Goal: Task Accomplishment & Management: Manage account settings

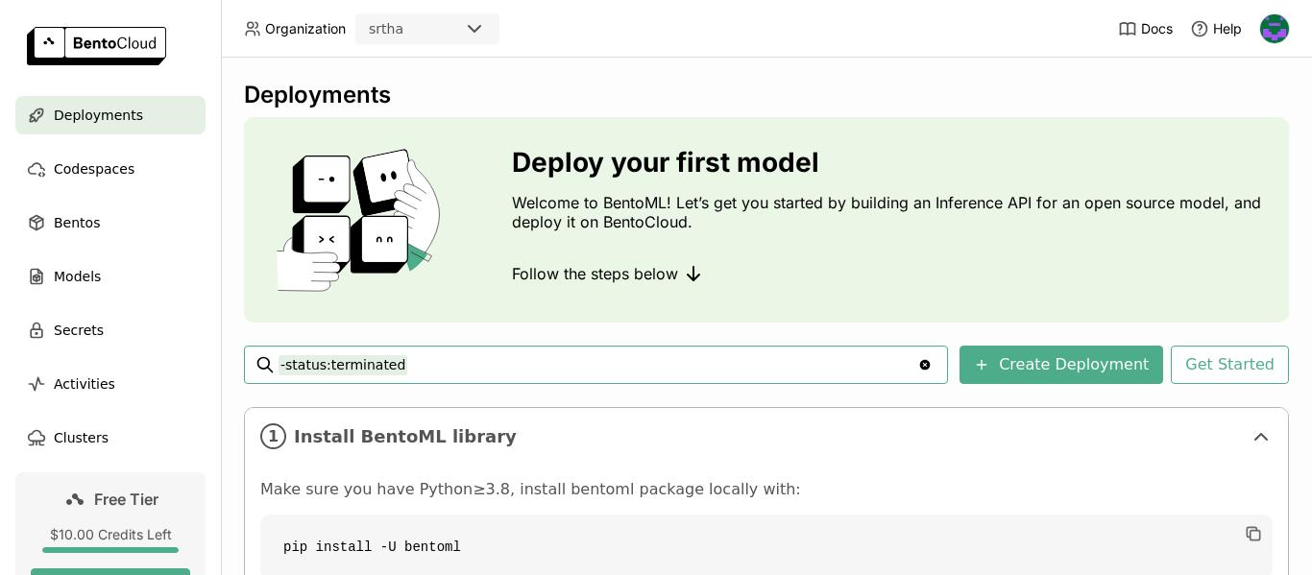
scroll to position [336, 0]
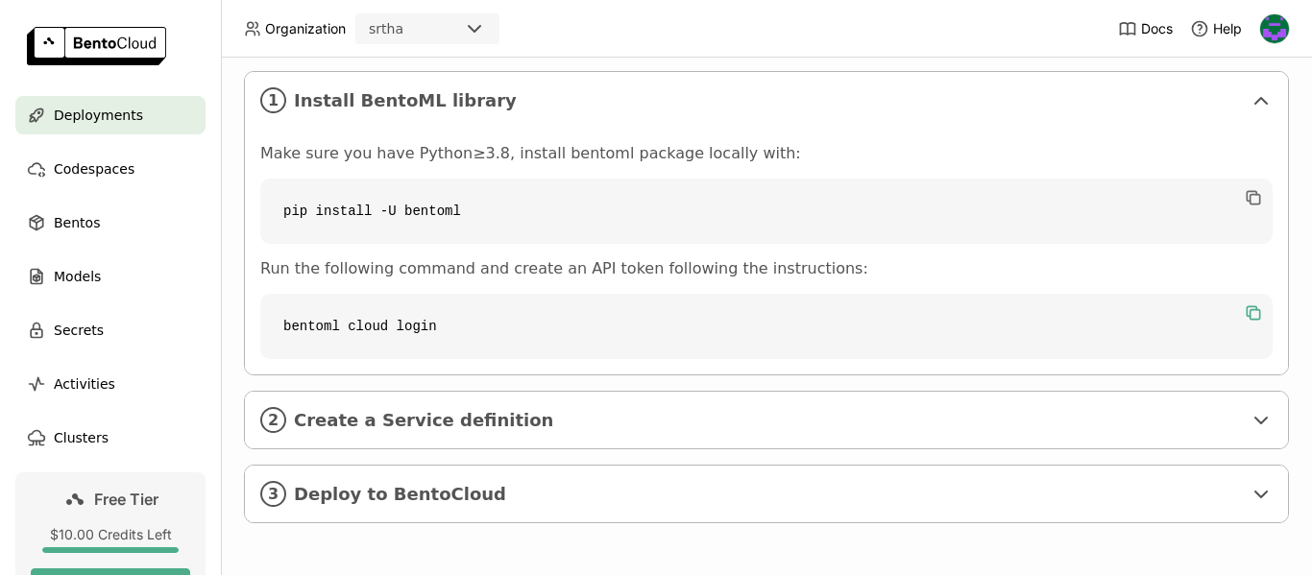
click at [1251, 312] on icon "button" at bounding box center [1256, 315] width 10 height 10
click at [1297, 152] on div "Deployments Deploy your first model Welcome to BentoML! Let’s get you started b…" at bounding box center [766, 317] width 1091 height 518
click at [1278, 32] on img at bounding box center [1275, 28] width 29 height 29
click at [1236, 126] on span "API Tokens" at bounding box center [1241, 127] width 68 height 17
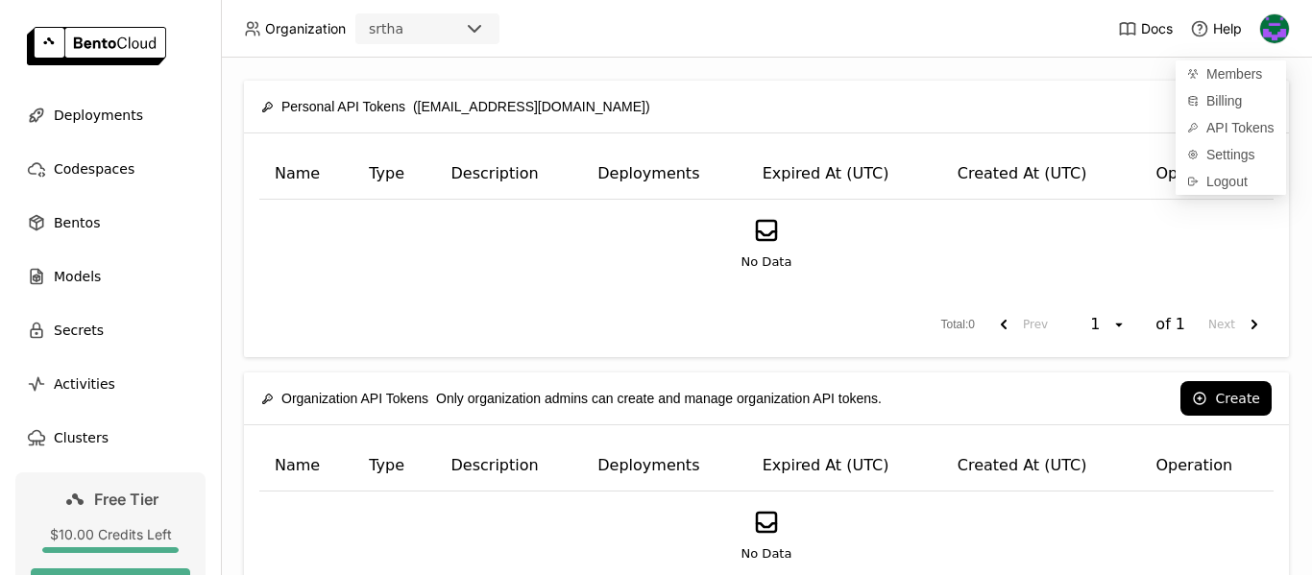
click at [935, 253] on div "No Data" at bounding box center [767, 244] width 982 height 56
click at [1215, 110] on button "Create" at bounding box center [1226, 106] width 91 height 35
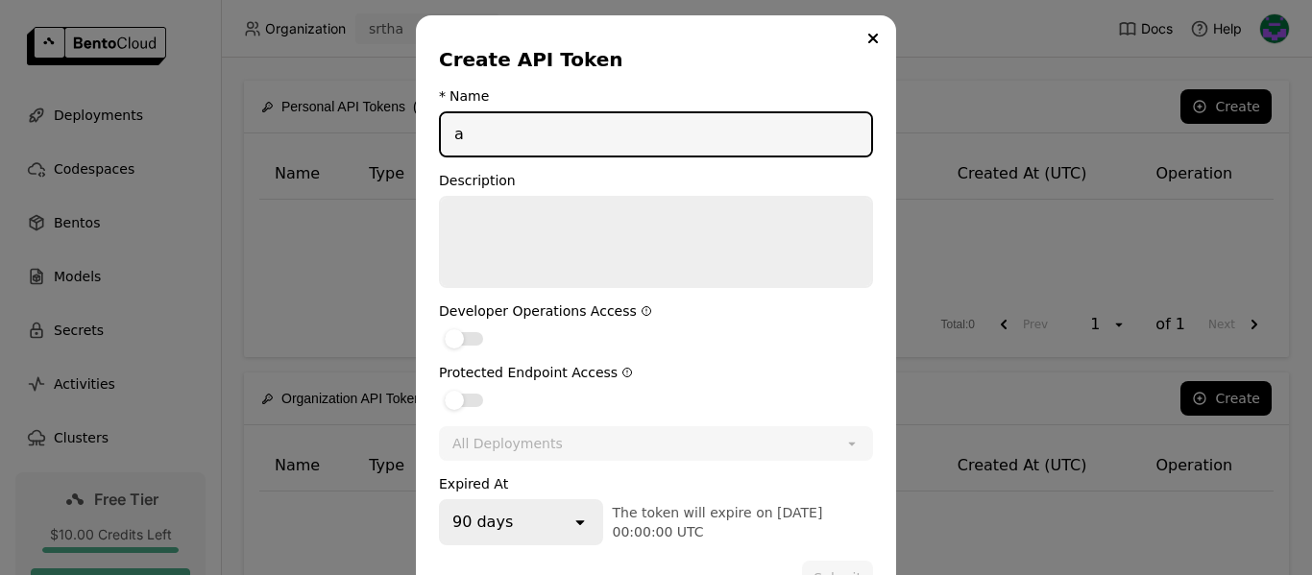
scroll to position [55, 0]
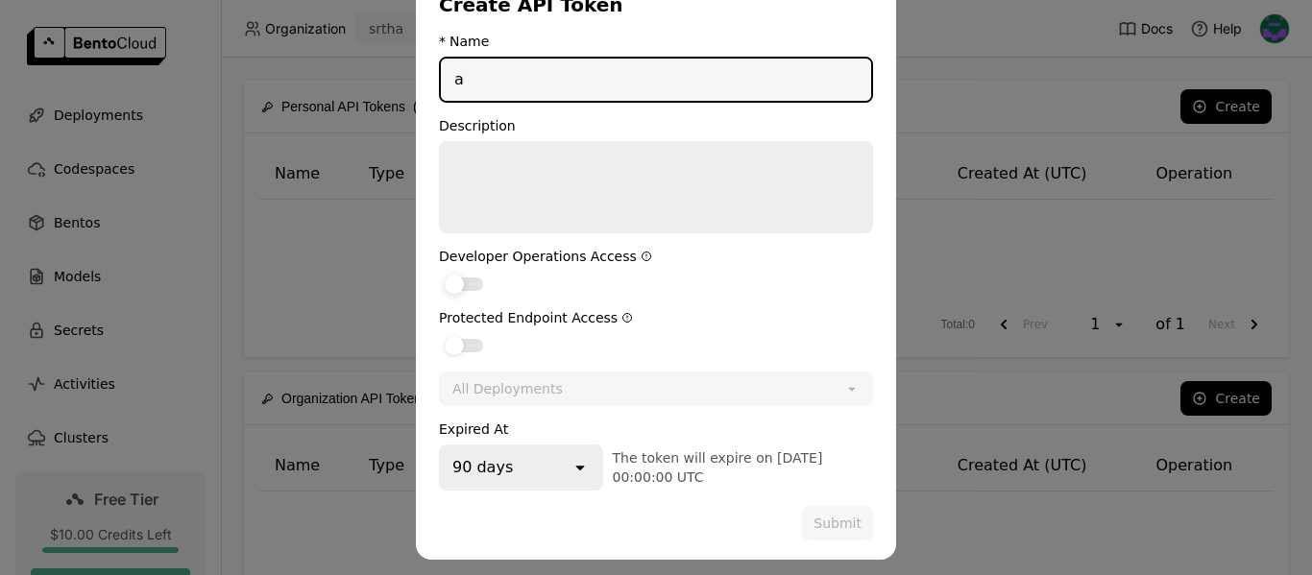
type input "a"
click at [459, 282] on div "dialog" at bounding box center [464, 284] width 38 height 13
click at [439, 272] on input "dialog" at bounding box center [439, 272] width 0 height 0
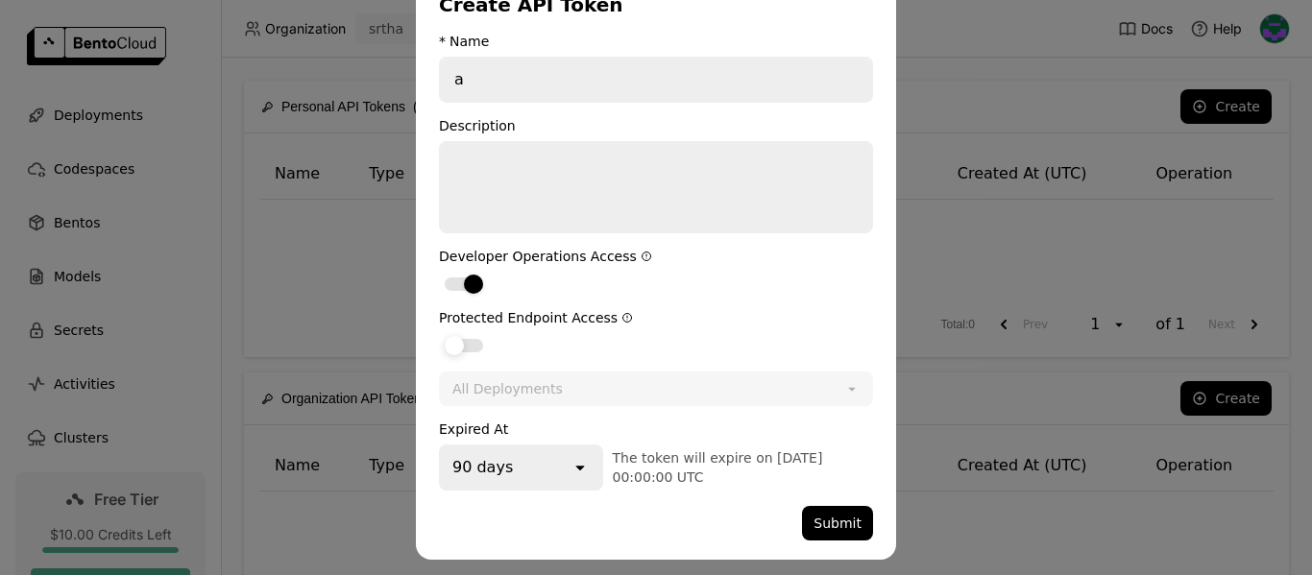
click at [459, 339] on div "dialog" at bounding box center [464, 345] width 38 height 13
click at [439, 333] on input "dialog" at bounding box center [439, 333] width 0 height 0
click at [828, 519] on button "Submit" at bounding box center [837, 523] width 71 height 35
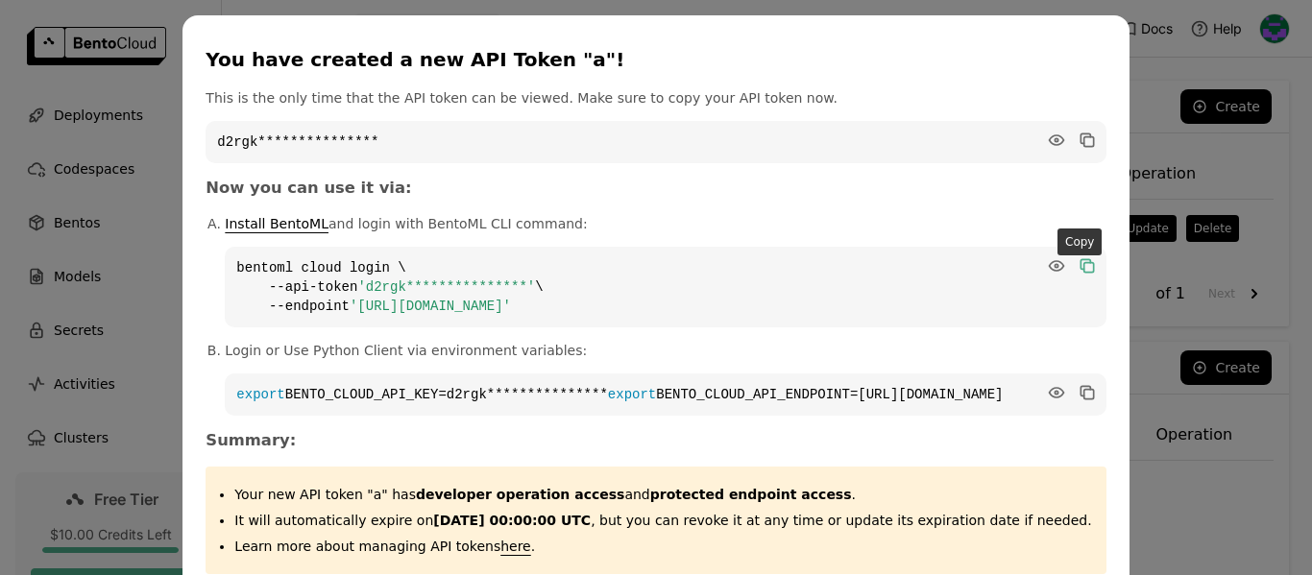
click at [1081, 264] on icon "dialog" at bounding box center [1086, 264] width 10 height 10
click at [0, 444] on div "**********" at bounding box center [656, 339] width 1312 height 678
click at [1116, 25] on div "**********" at bounding box center [656, 339] width 946 height 648
click at [38, 212] on div "**********" at bounding box center [656, 339] width 1312 height 678
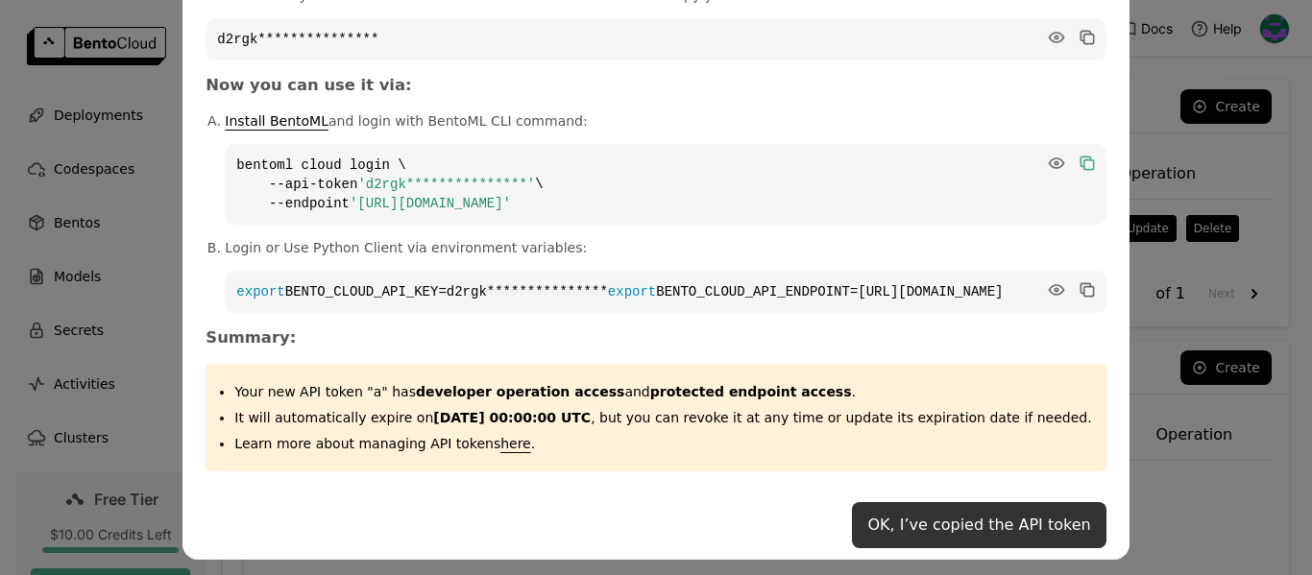
click at [1020, 534] on button "OK, I’ve copied the API token" at bounding box center [979, 525] width 254 height 46
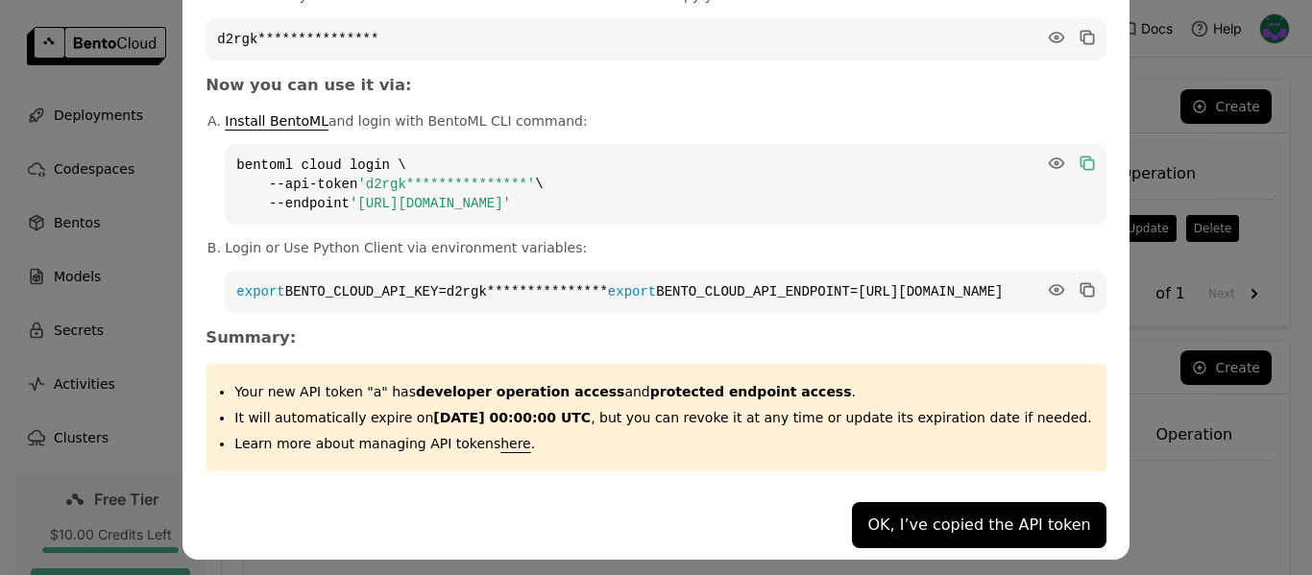
scroll to position [0, 0]
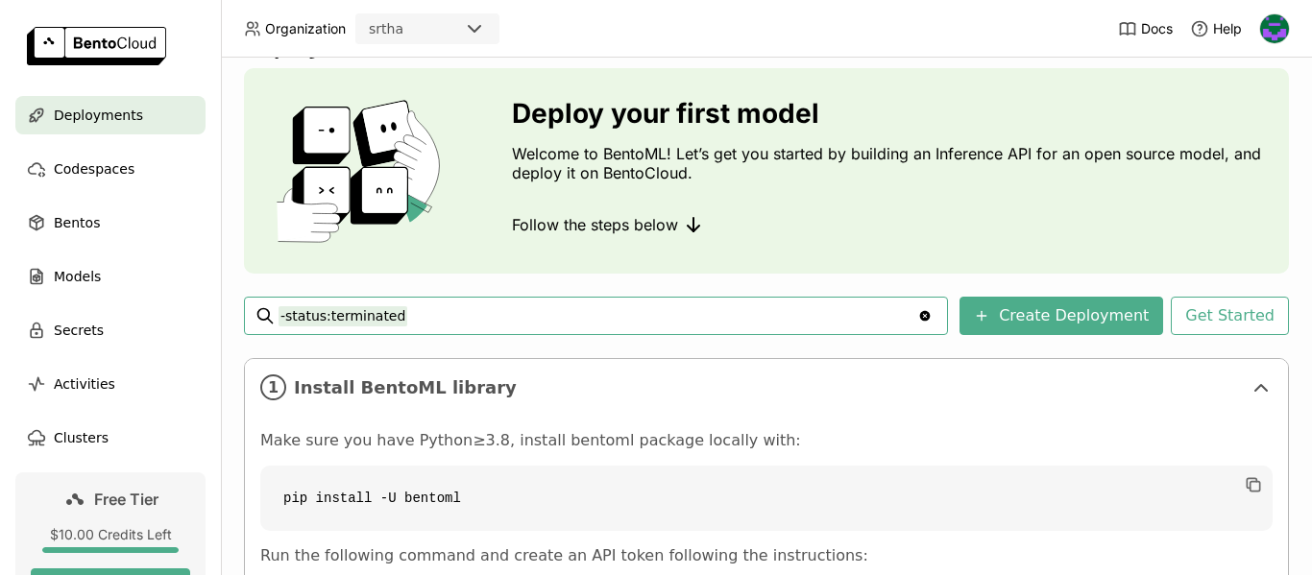
scroll to position [336, 0]
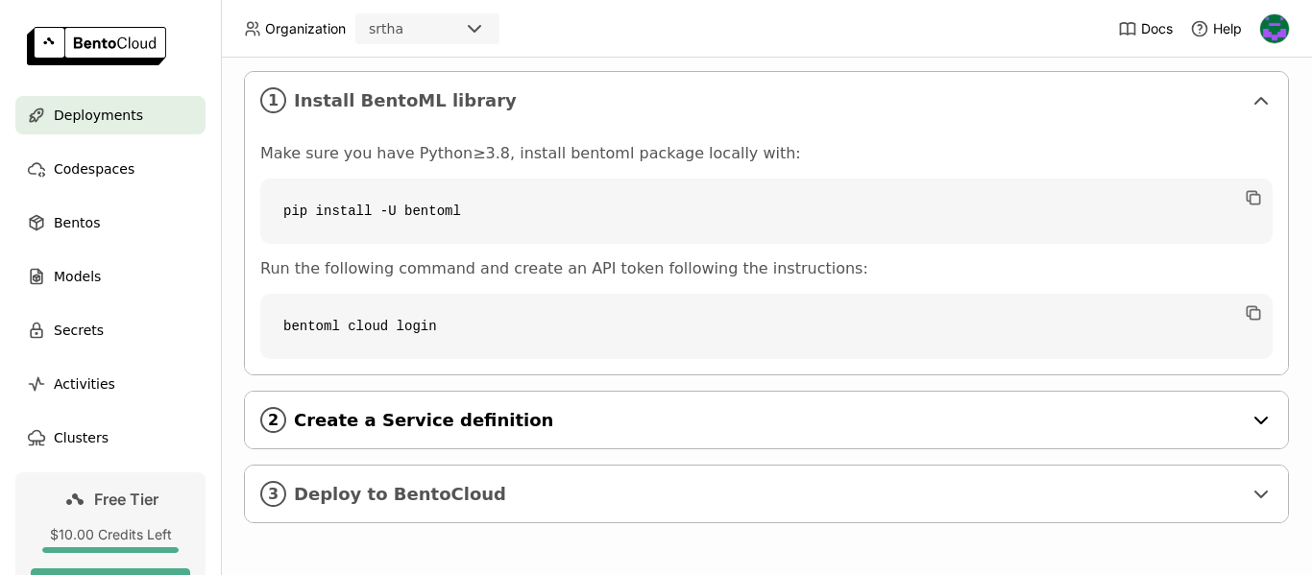
click at [388, 410] on span "Create a Service definition" at bounding box center [768, 420] width 948 height 21
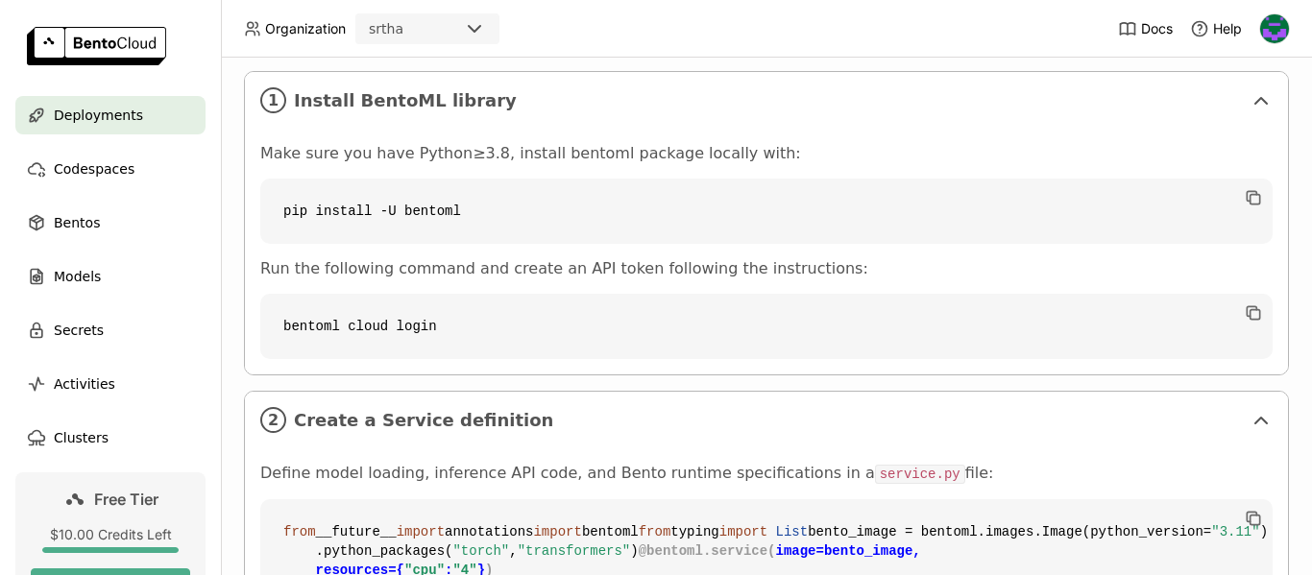
scroll to position [528, 0]
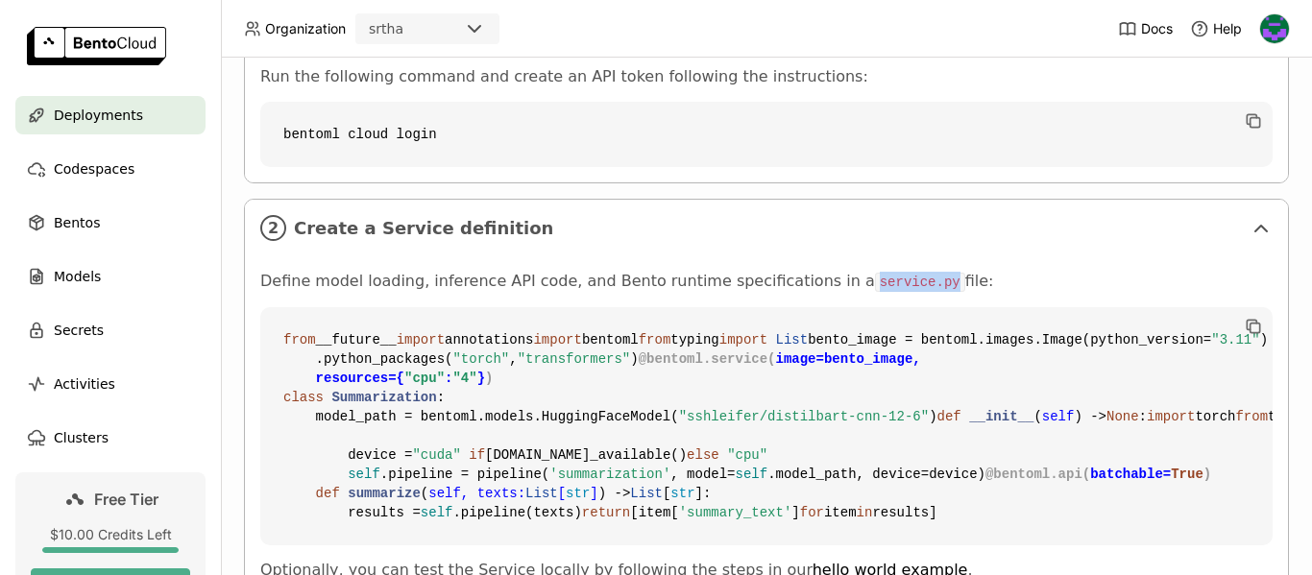
drag, startPoint x: 869, startPoint y: 284, endPoint x: 941, endPoint y: 284, distance: 71.1
click at [941, 284] on code "service.py" at bounding box center [920, 282] width 90 height 19
copy code "service.py"
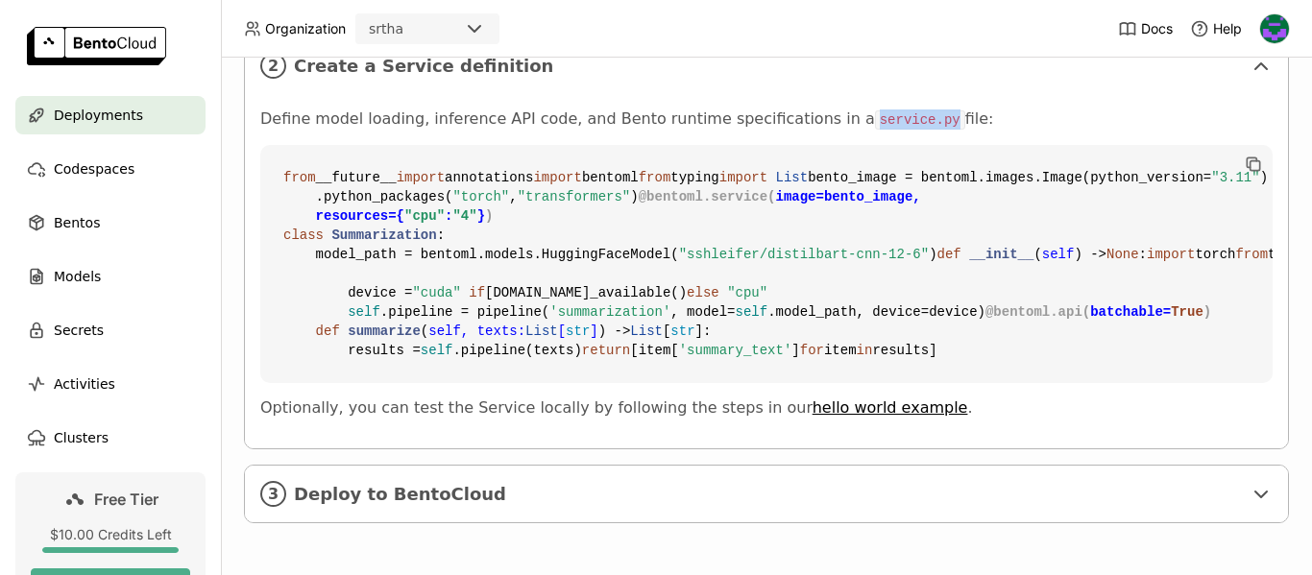
scroll to position [1038, 0]
click at [1143, 468] on div "3 Deploy to BentoCloud" at bounding box center [766, 494] width 1043 height 57
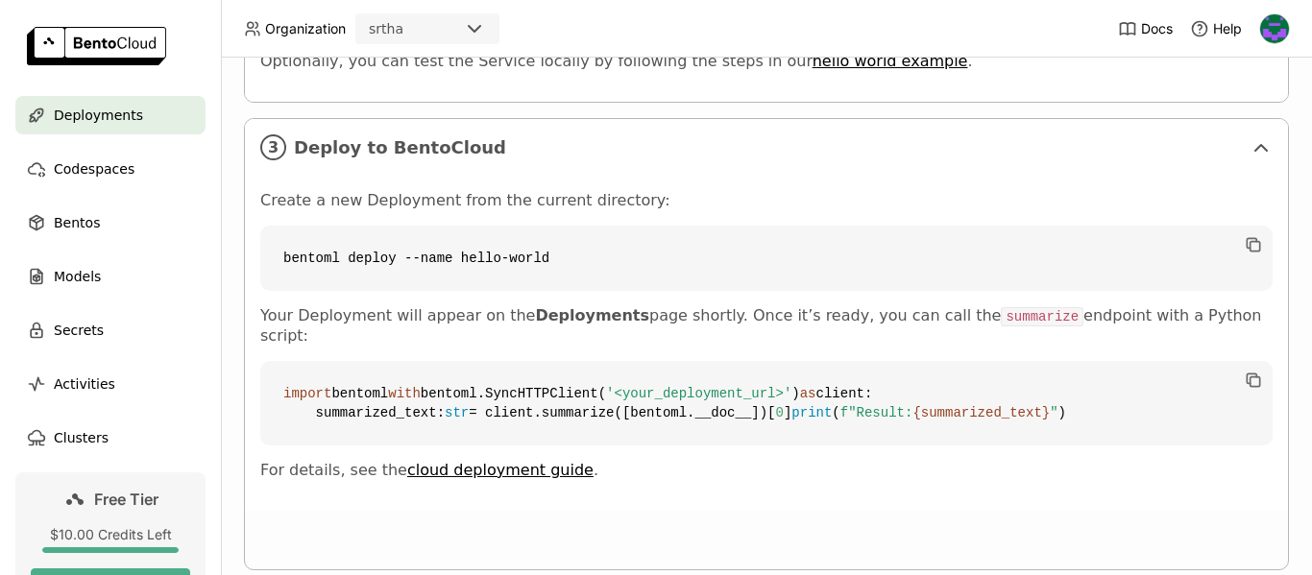
scroll to position [1326, 0]
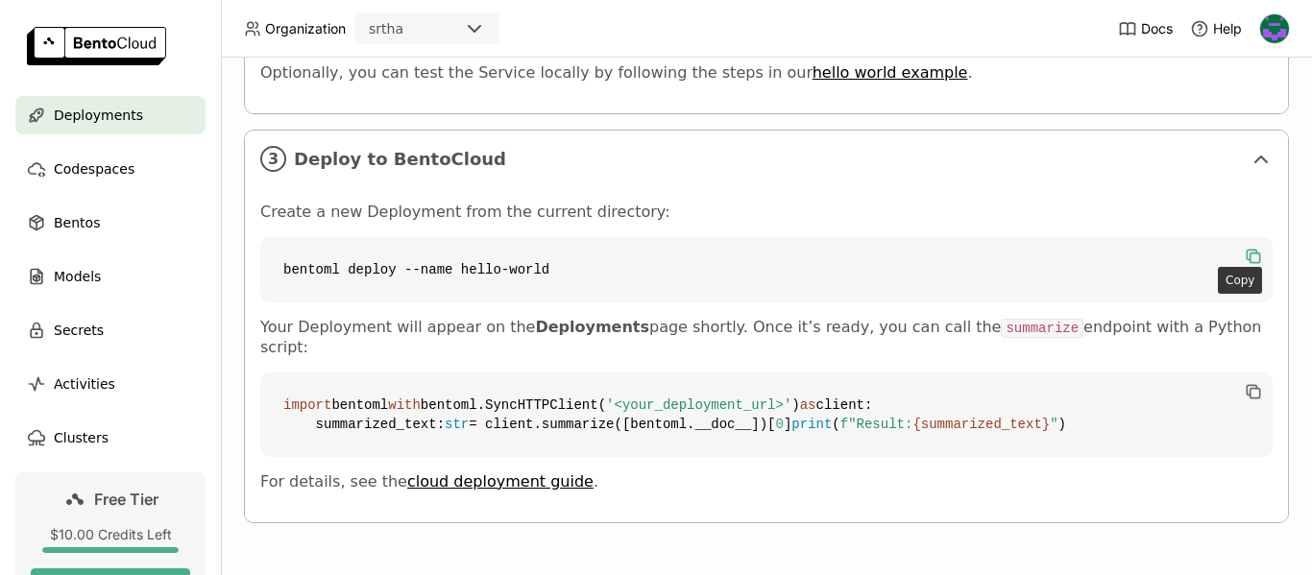
click at [1244, 266] on icon "button" at bounding box center [1253, 256] width 19 height 19
drag, startPoint x: 280, startPoint y: 317, endPoint x: 393, endPoint y: 321, distance: 113.4
click at [388, 303] on code "bentoml deploy --name hello-world" at bounding box center [766, 269] width 1013 height 65
copy code "bentoml deploy"
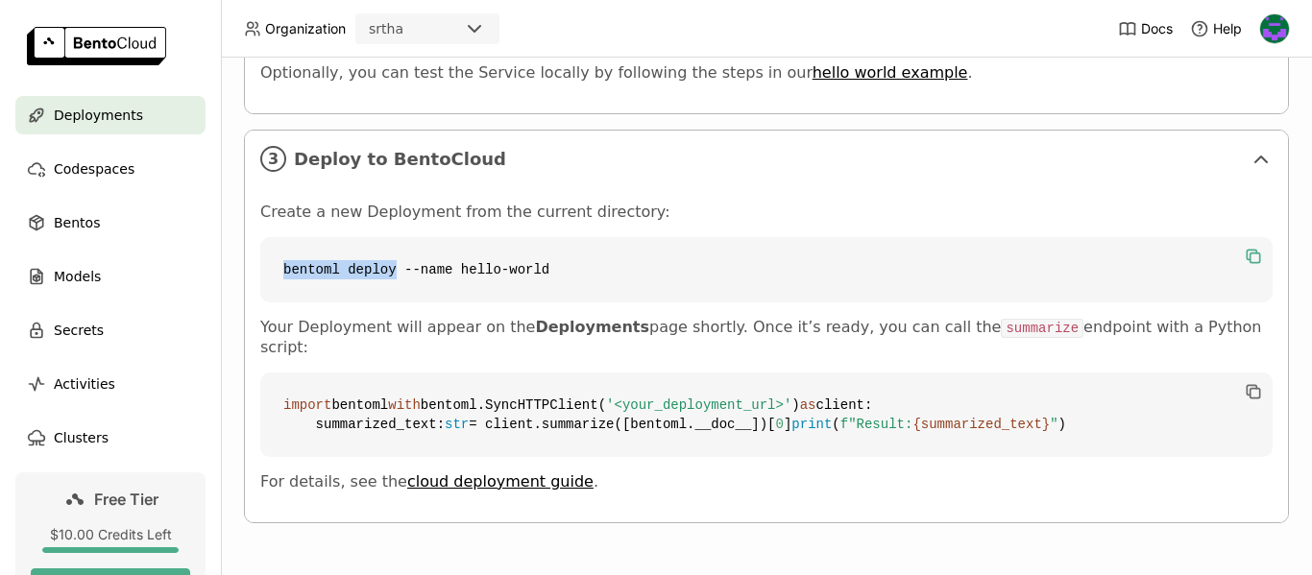
click at [0, 471] on nav "Deployments Codespaces Bentos Models Secrets Activities Clusters" at bounding box center [110, 284] width 221 height 377
click at [1279, 25] on img at bounding box center [1275, 28] width 29 height 29
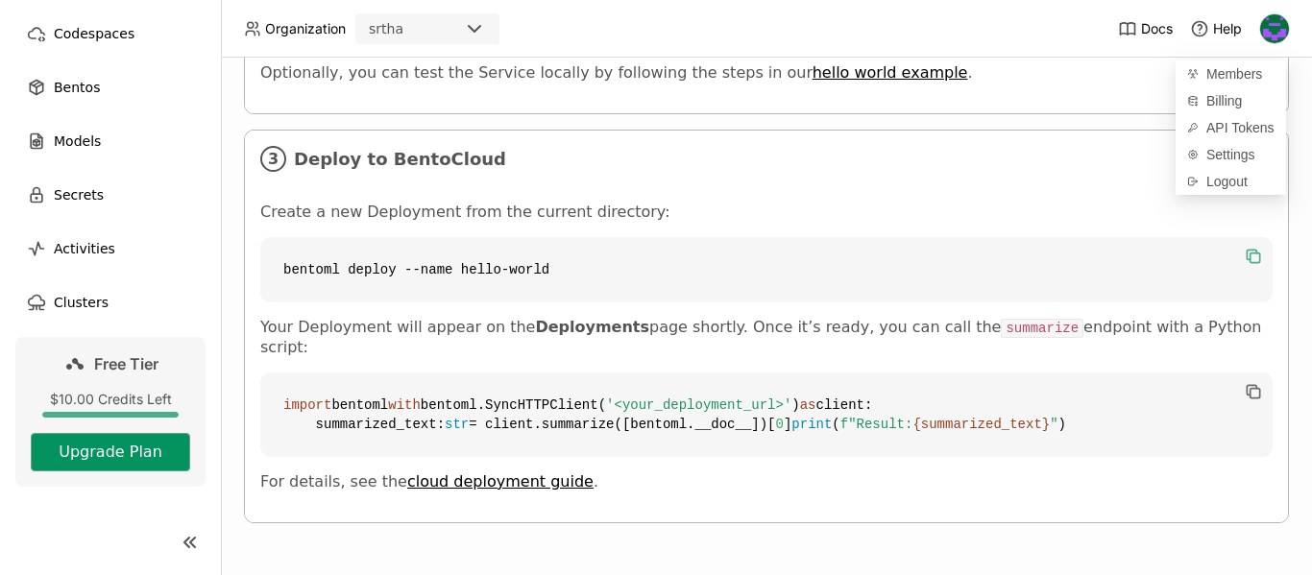
click at [104, 451] on button "Upgrade Plan" at bounding box center [110, 452] width 159 height 38
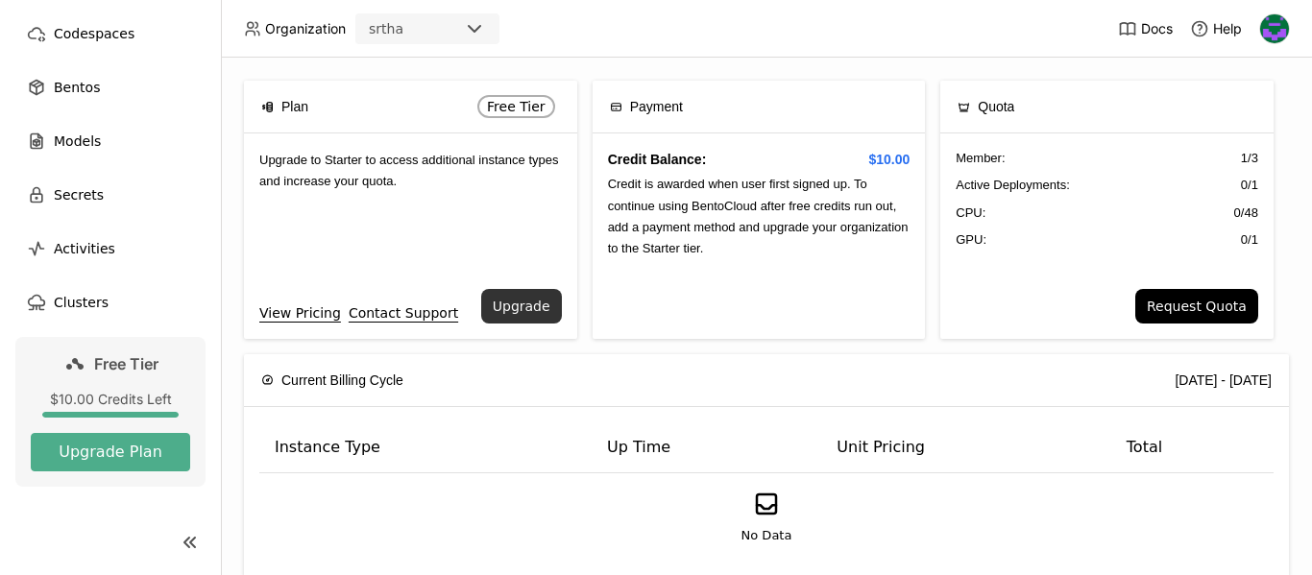
click at [516, 312] on button "Upgrade" at bounding box center [521, 306] width 81 height 35
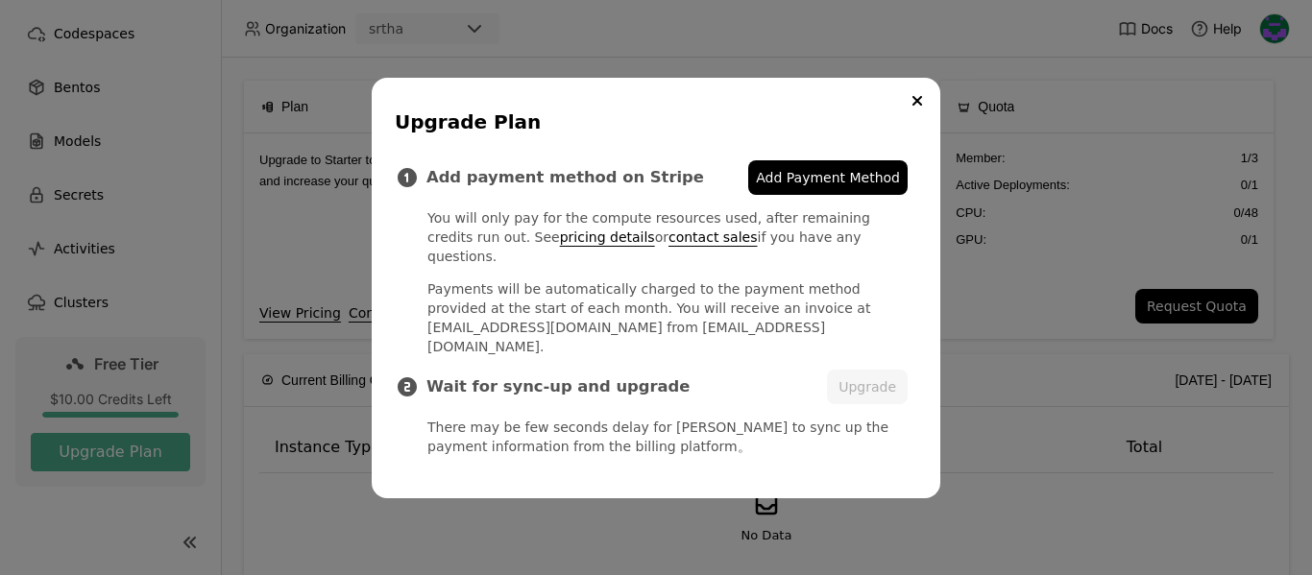
click at [829, 187] on span "Add Payment Method" at bounding box center [828, 177] width 144 height 19
click at [871, 376] on button "Upgrade" at bounding box center [867, 387] width 81 height 35
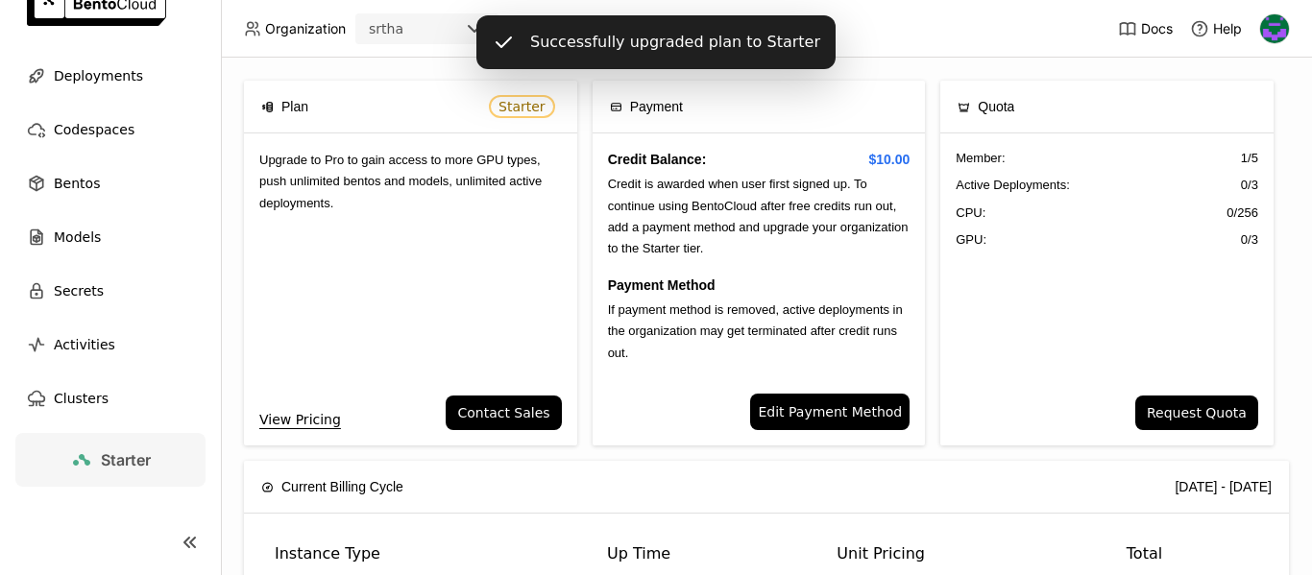
scroll to position [39, 0]
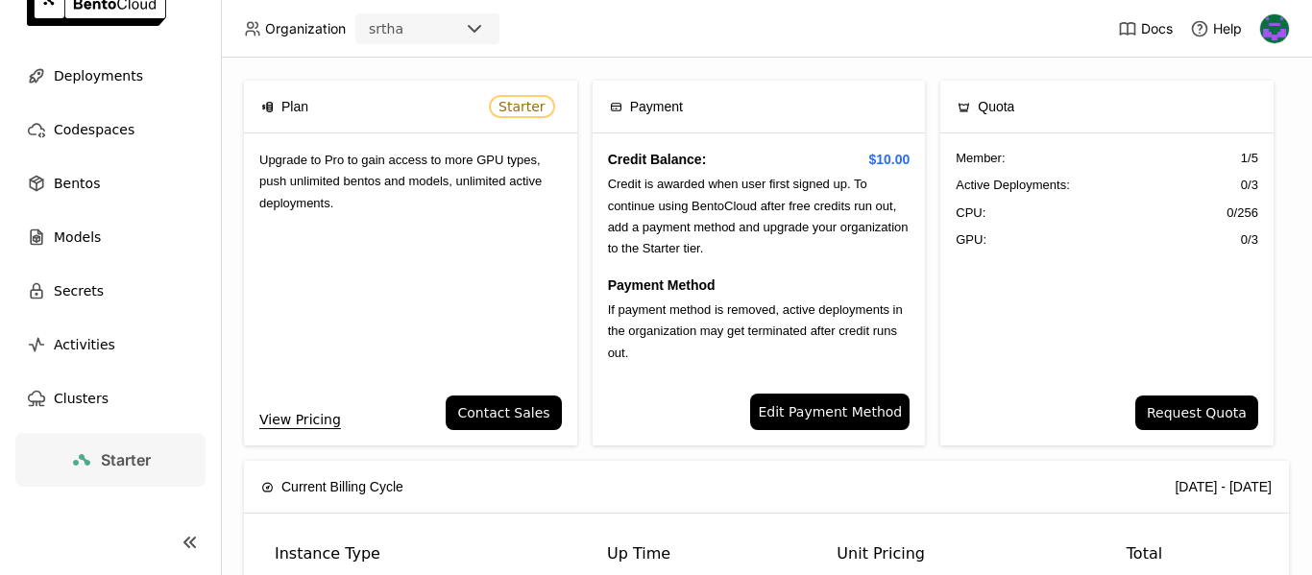
click at [3, 520] on div at bounding box center [110, 543] width 221 height 46
click at [103, 65] on span "Deployments" at bounding box center [98, 75] width 89 height 23
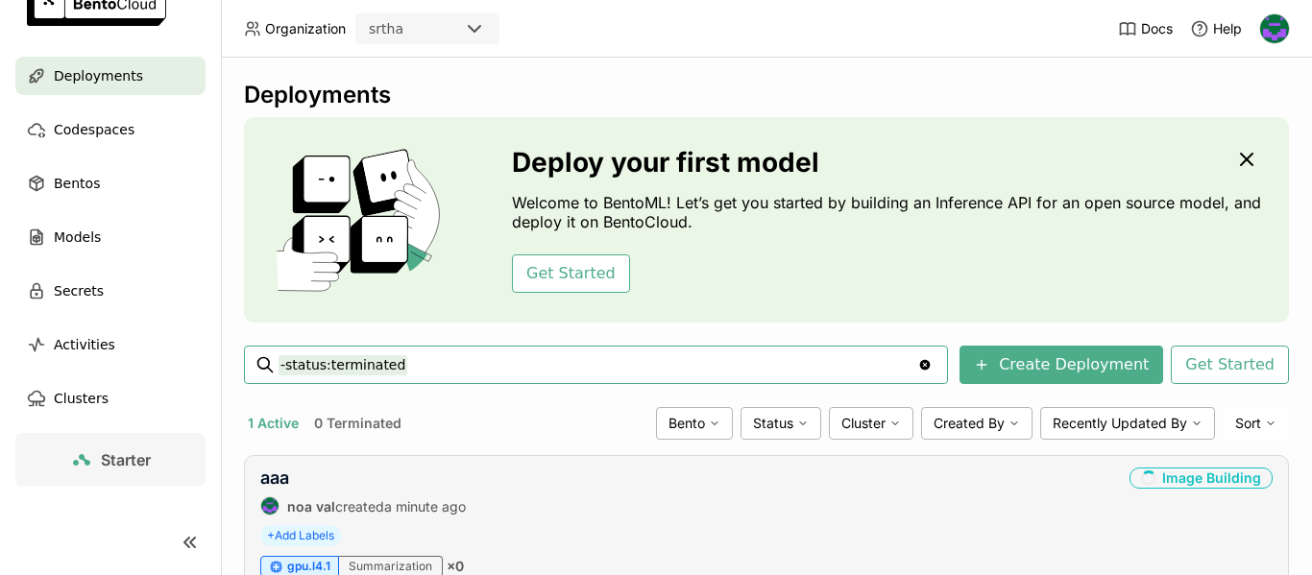
scroll to position [91, 0]
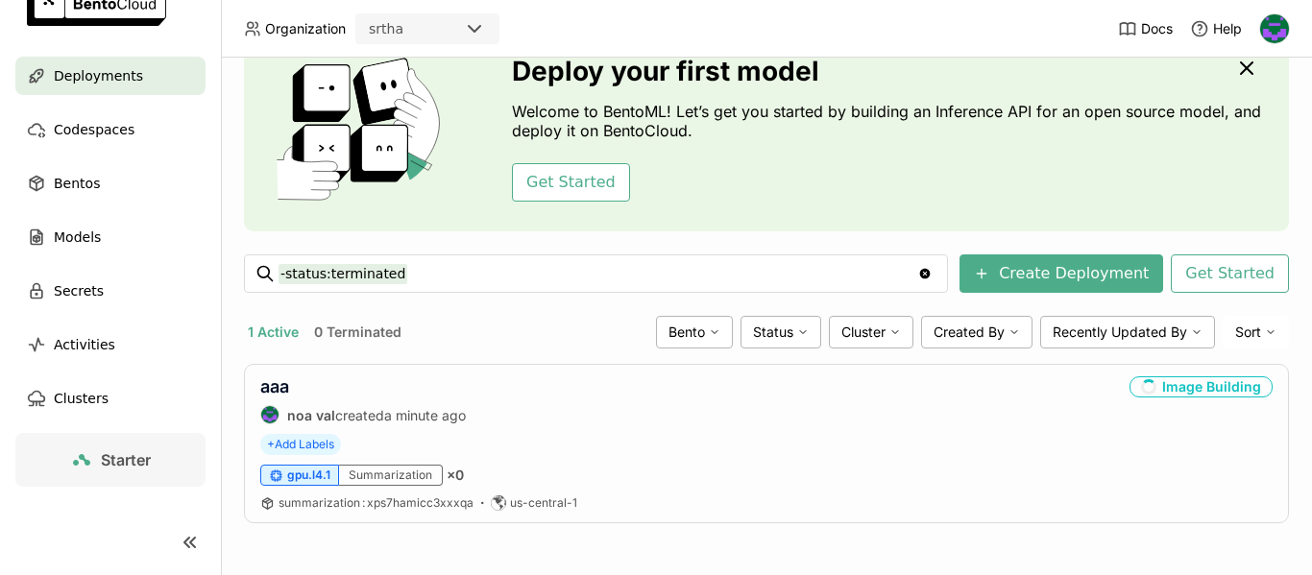
click at [924, 275] on icon "Clear value" at bounding box center [925, 274] width 11 height 11
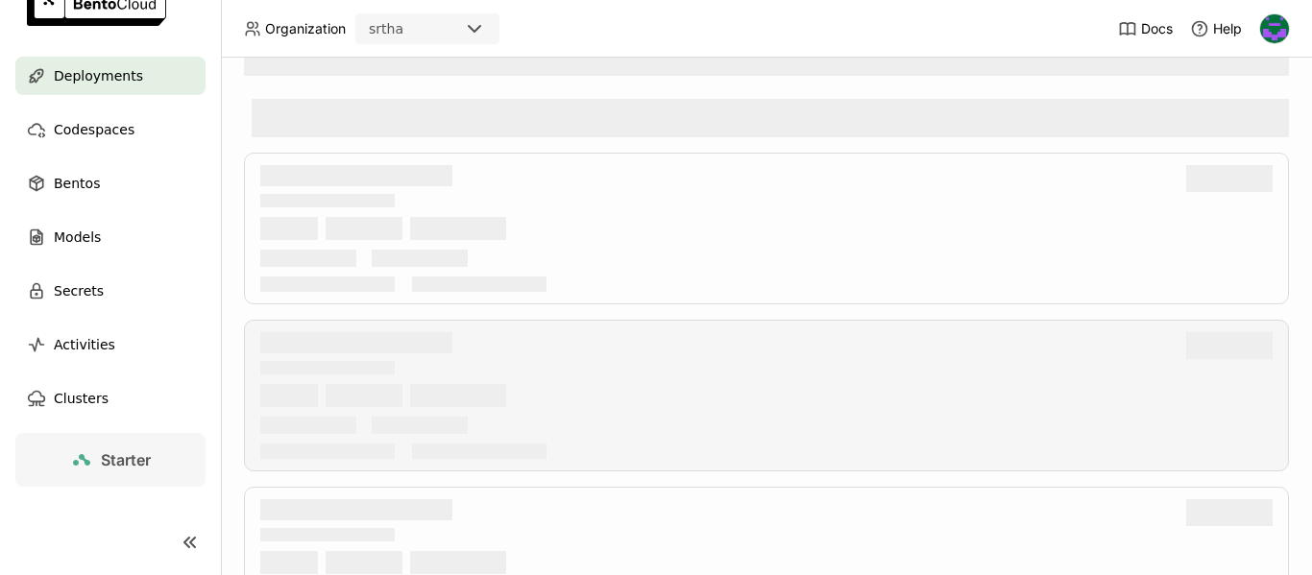
scroll to position [91, 0]
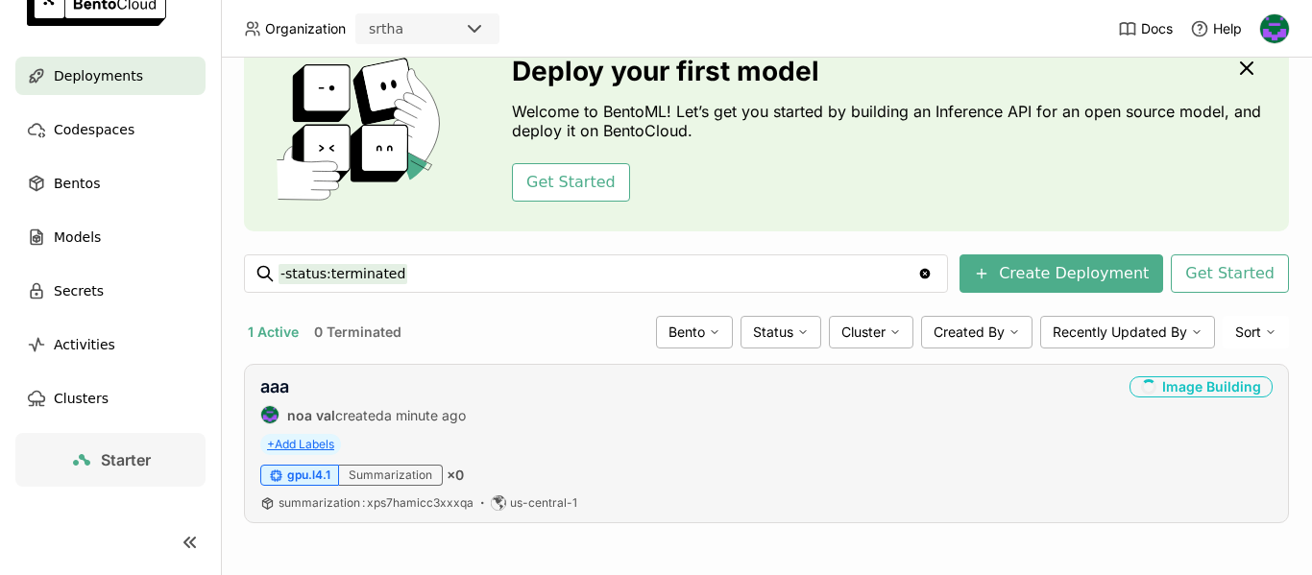
click at [305, 450] on span "+ Add Labels" at bounding box center [300, 444] width 81 height 21
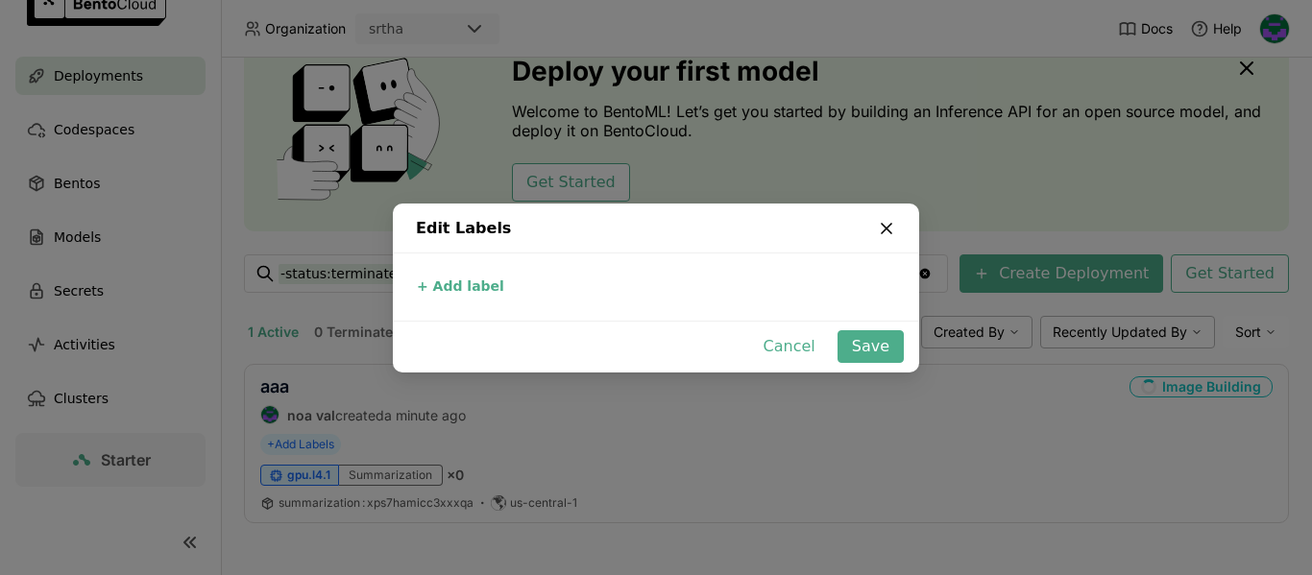
click at [894, 230] on icon "dialog" at bounding box center [886, 228] width 19 height 19
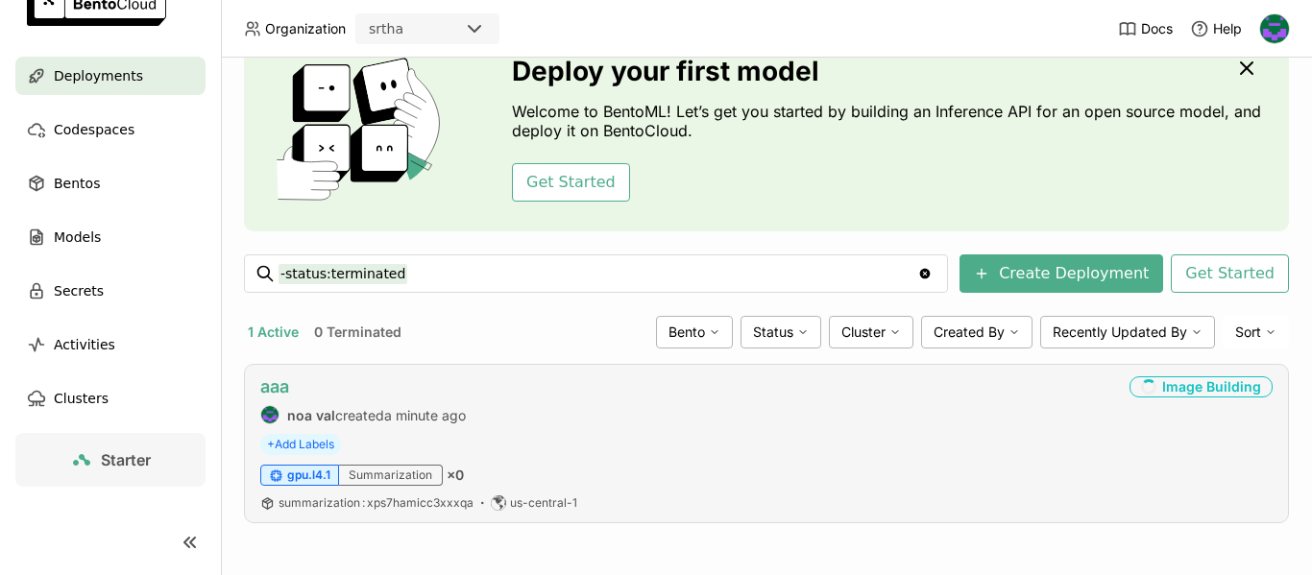
click at [277, 392] on link "aaa" at bounding box center [274, 387] width 29 height 20
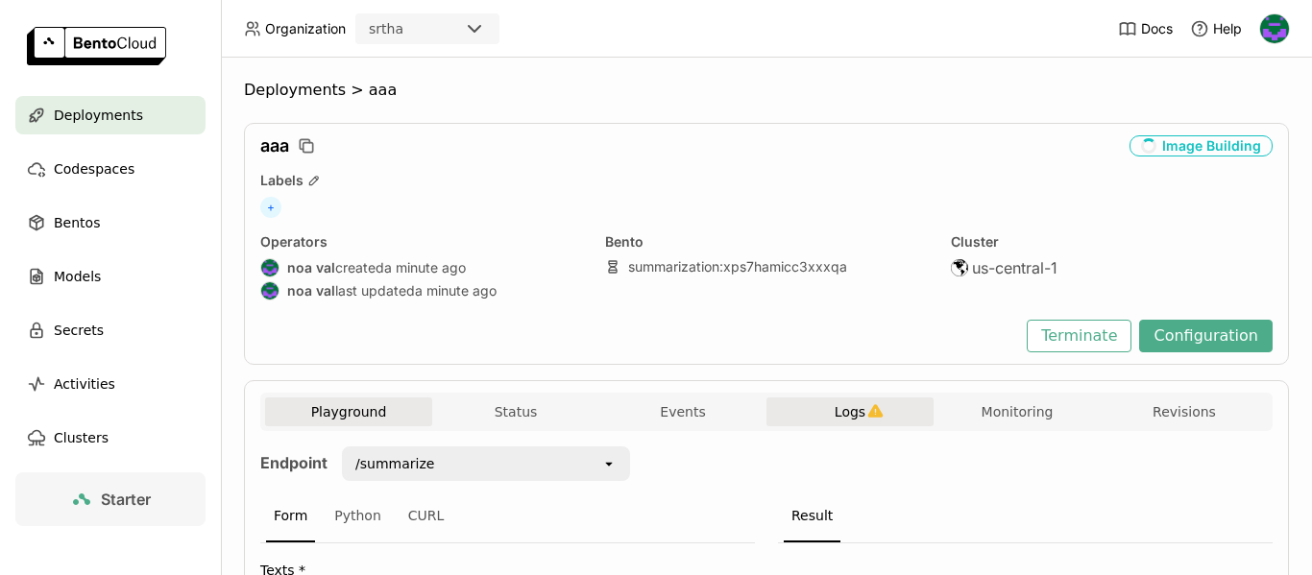
click at [845, 404] on span "Logs" at bounding box center [850, 412] width 31 height 17
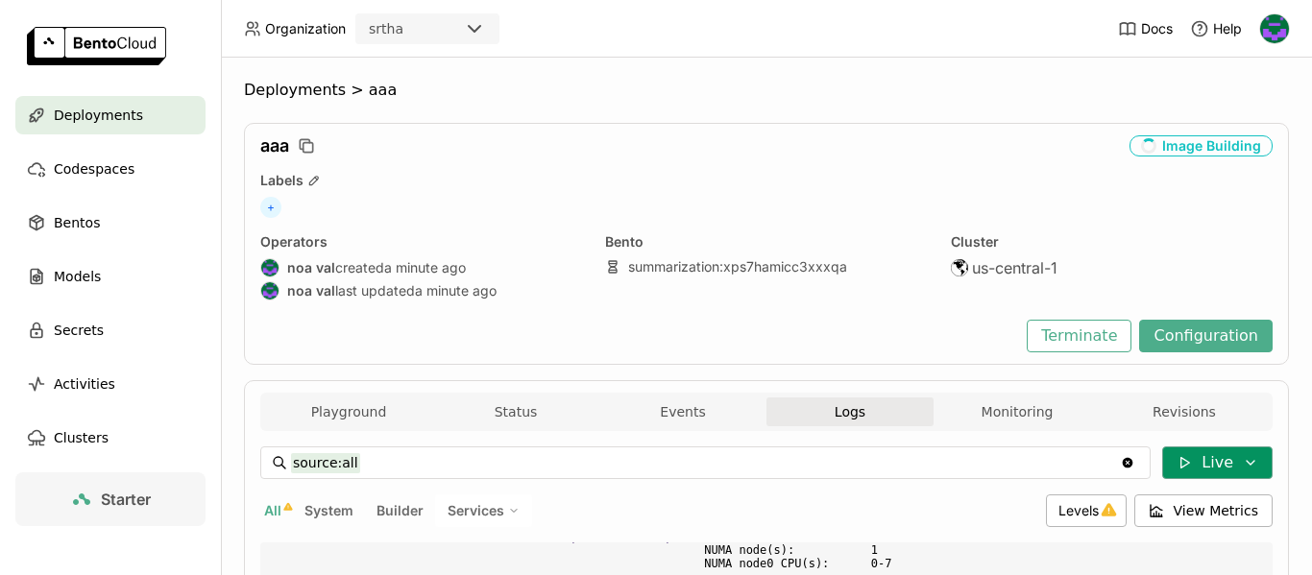
click at [1187, 473] on button "Live" at bounding box center [1218, 463] width 110 height 33
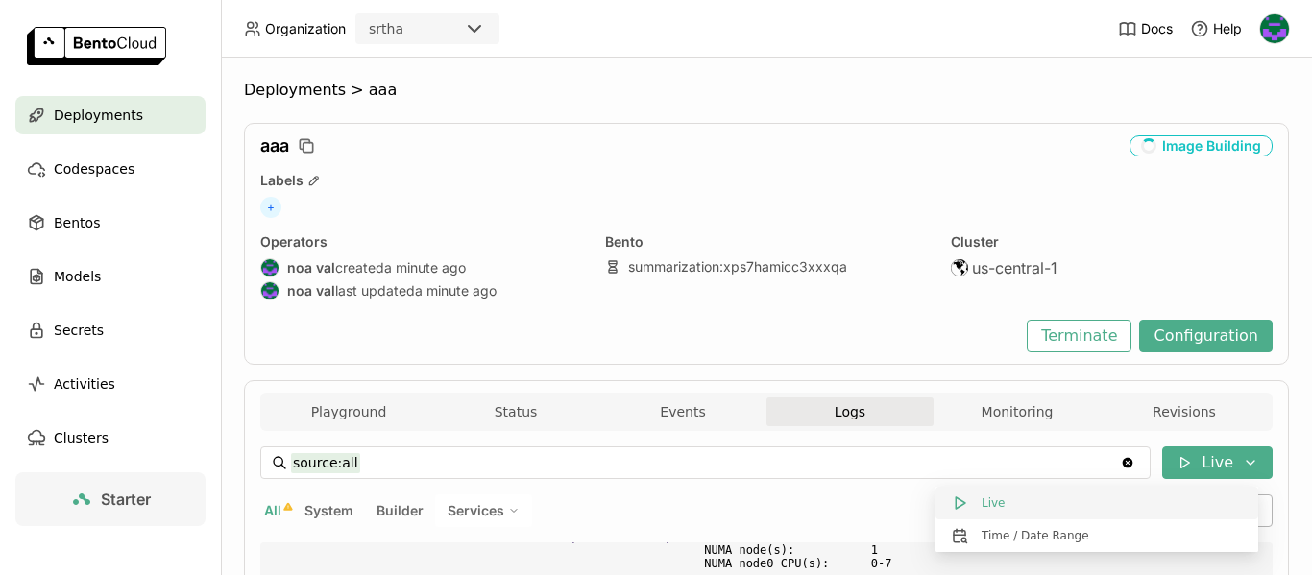
click at [1003, 502] on button "Live" at bounding box center [1097, 503] width 323 height 33
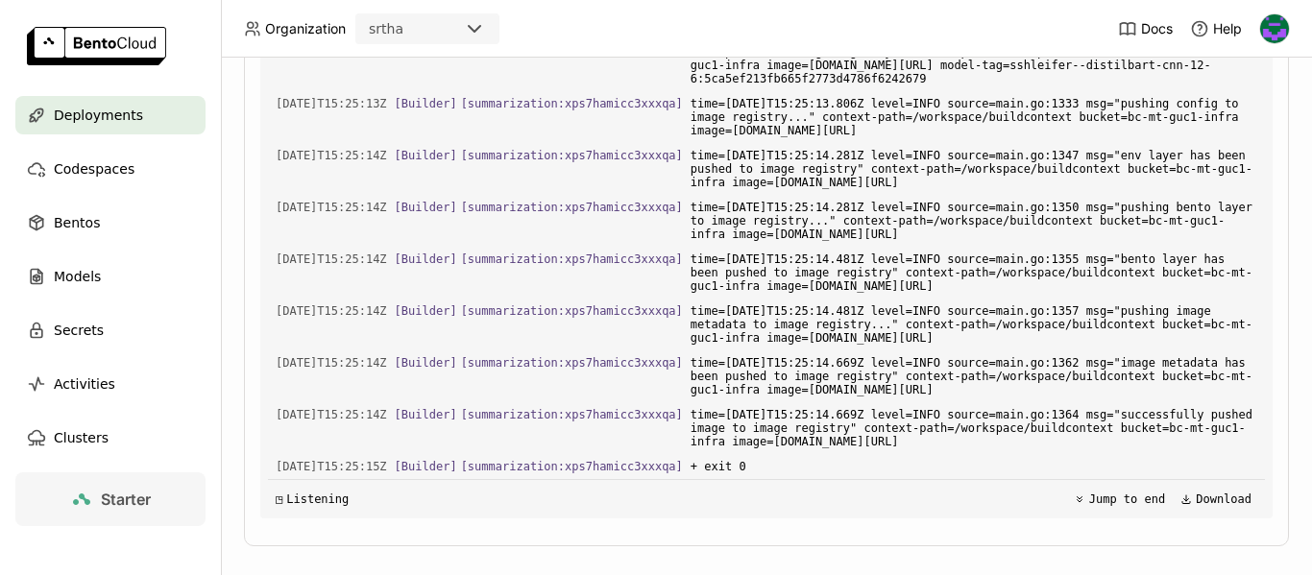
scroll to position [647, 0]
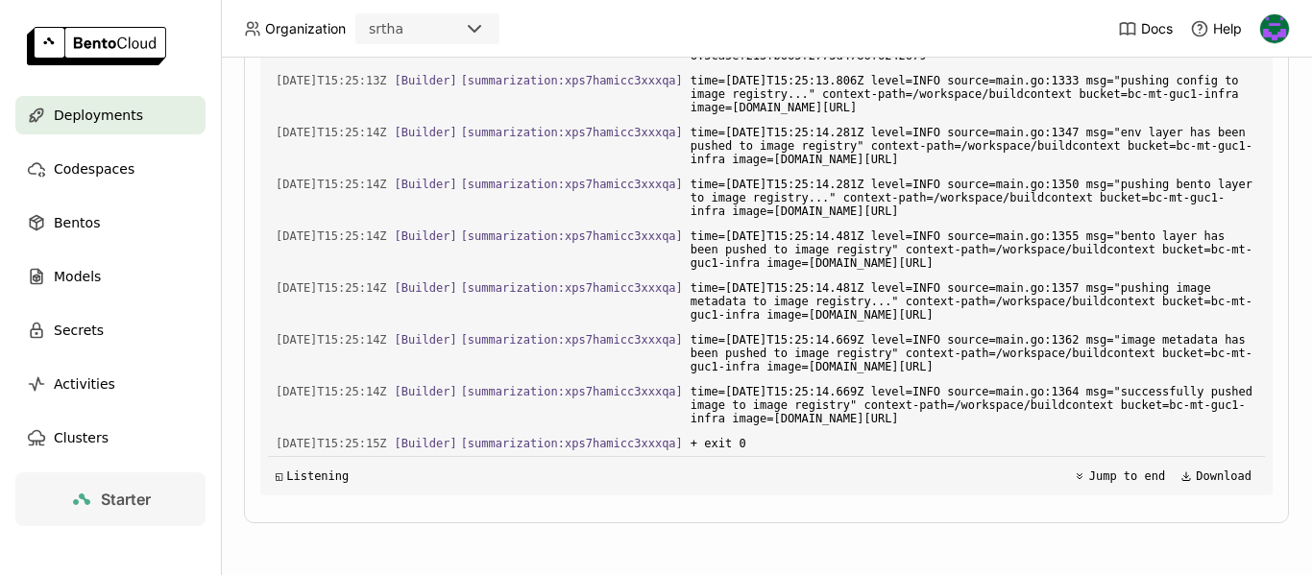
click at [0, 504] on div "Starter" at bounding box center [110, 544] width 221 height 142
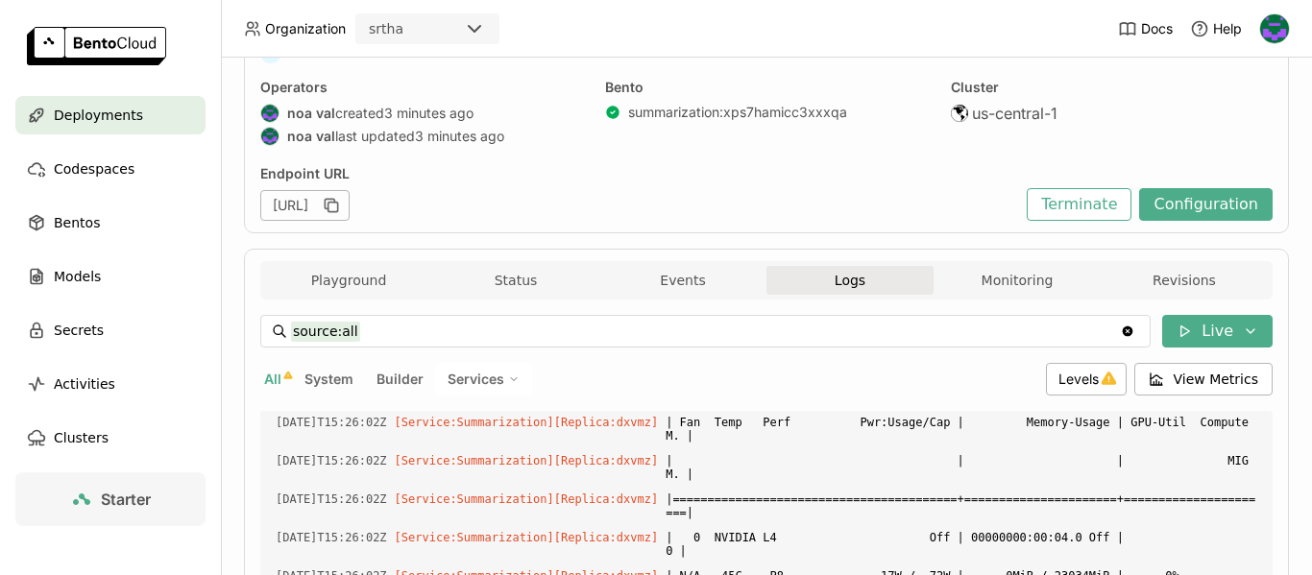
scroll to position [8671, 0]
click at [91, 127] on div "Deployments" at bounding box center [110, 115] width 190 height 38
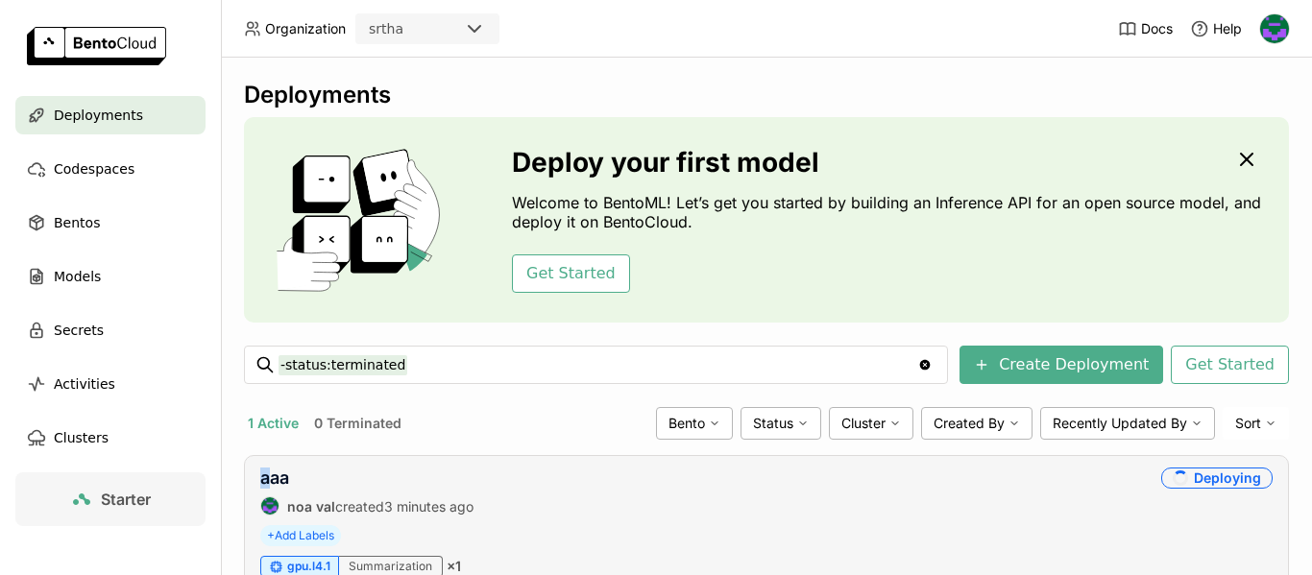
click at [266, 488] on div "aaa" at bounding box center [366, 478] width 213 height 21
click at [282, 477] on link "aaa" at bounding box center [274, 478] width 29 height 20
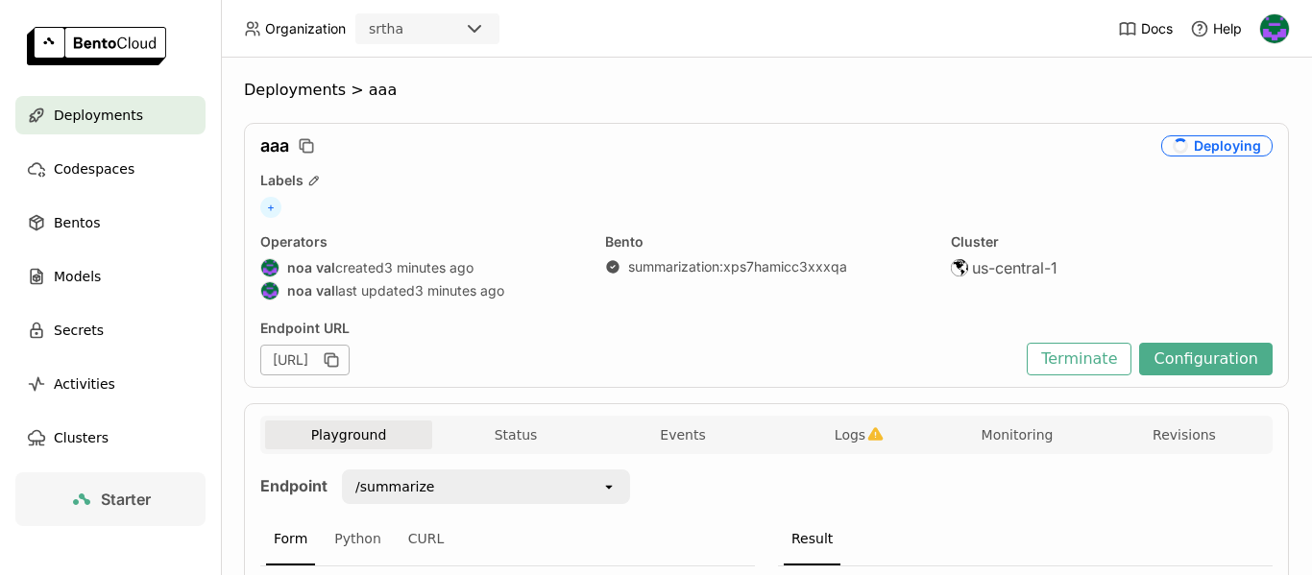
click at [0, 543] on div "Starter" at bounding box center [110, 544] width 221 height 142
click at [844, 431] on span "Logs" at bounding box center [850, 435] width 31 height 17
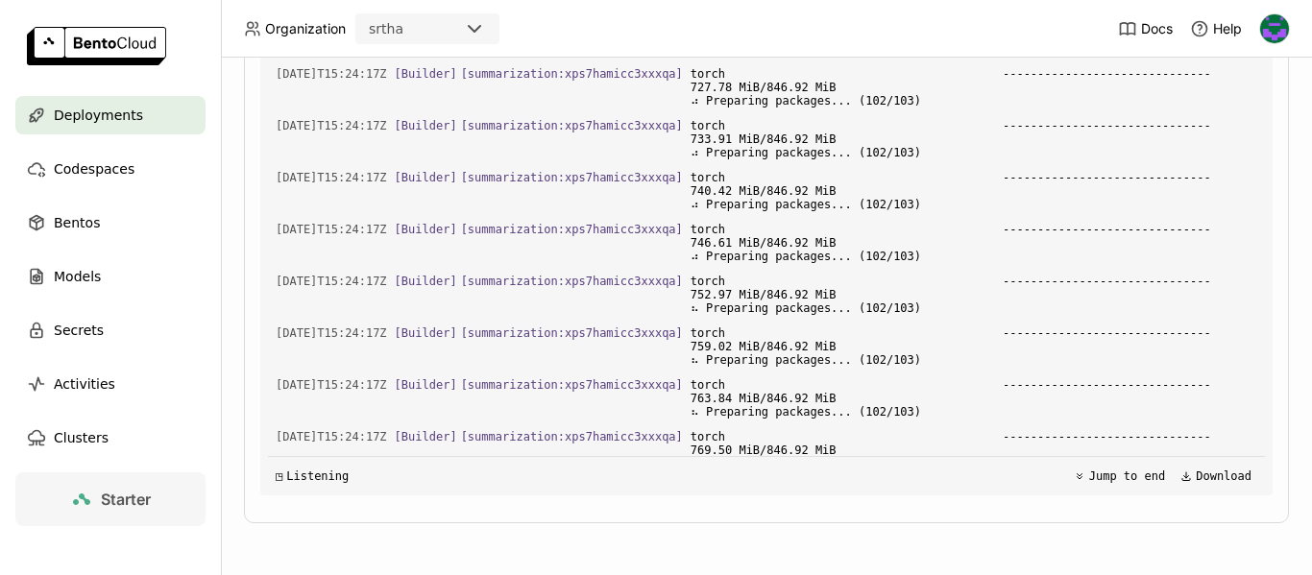
scroll to position [6309, 0]
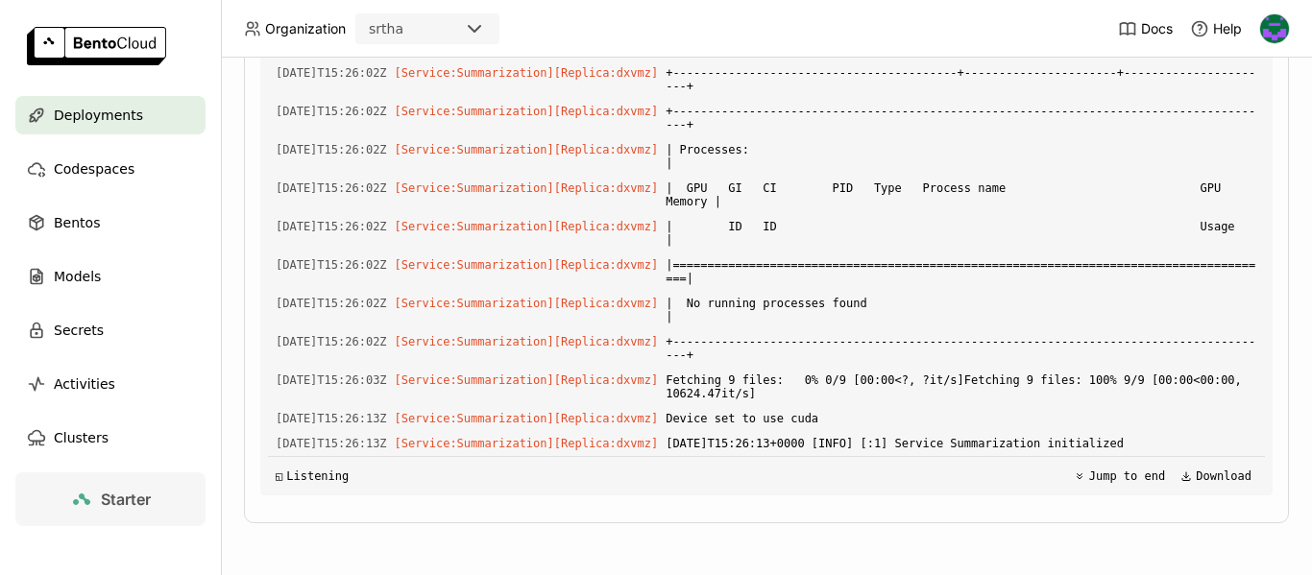
click at [115, 115] on span "Deployments" at bounding box center [98, 115] width 89 height 23
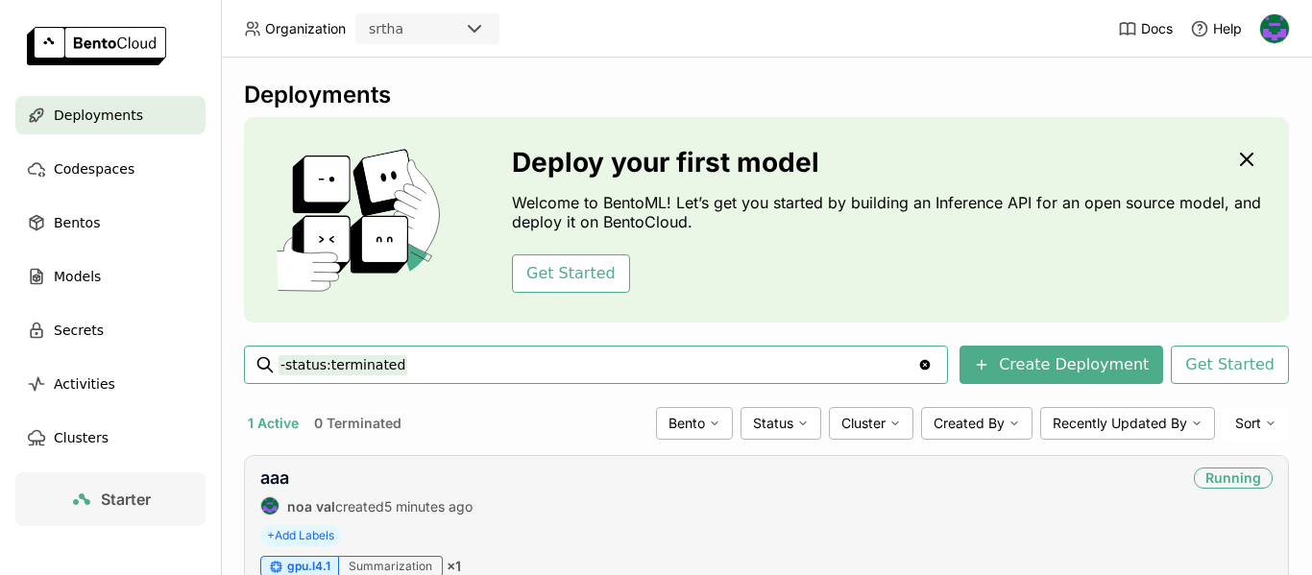
scroll to position [91, 0]
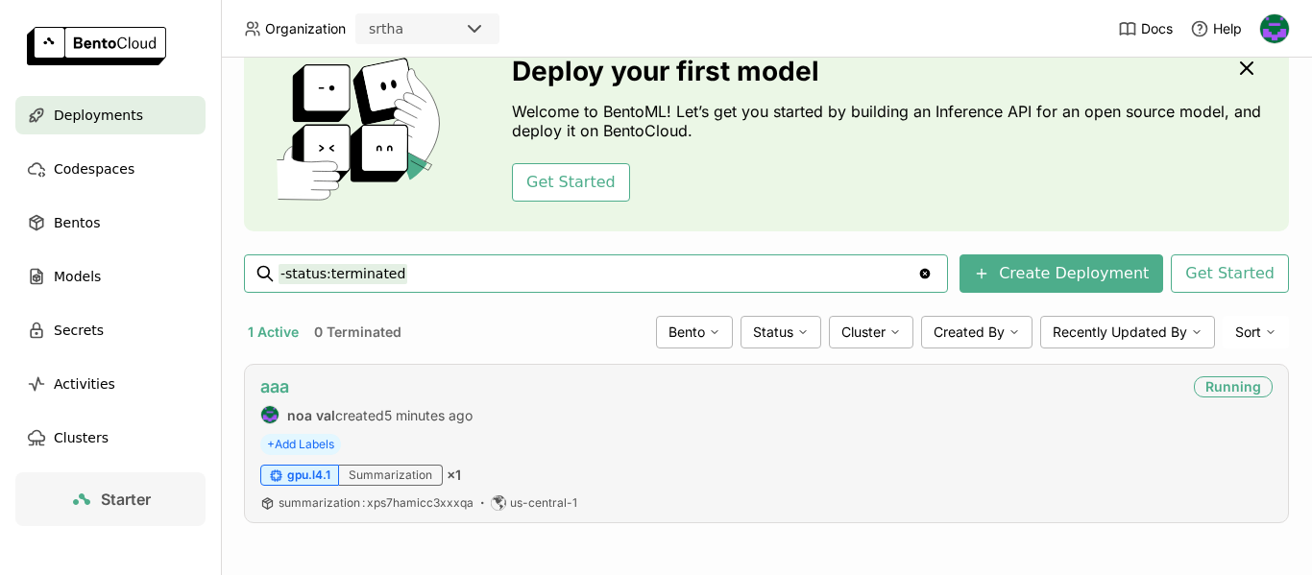
click at [278, 391] on link "aaa" at bounding box center [274, 387] width 29 height 20
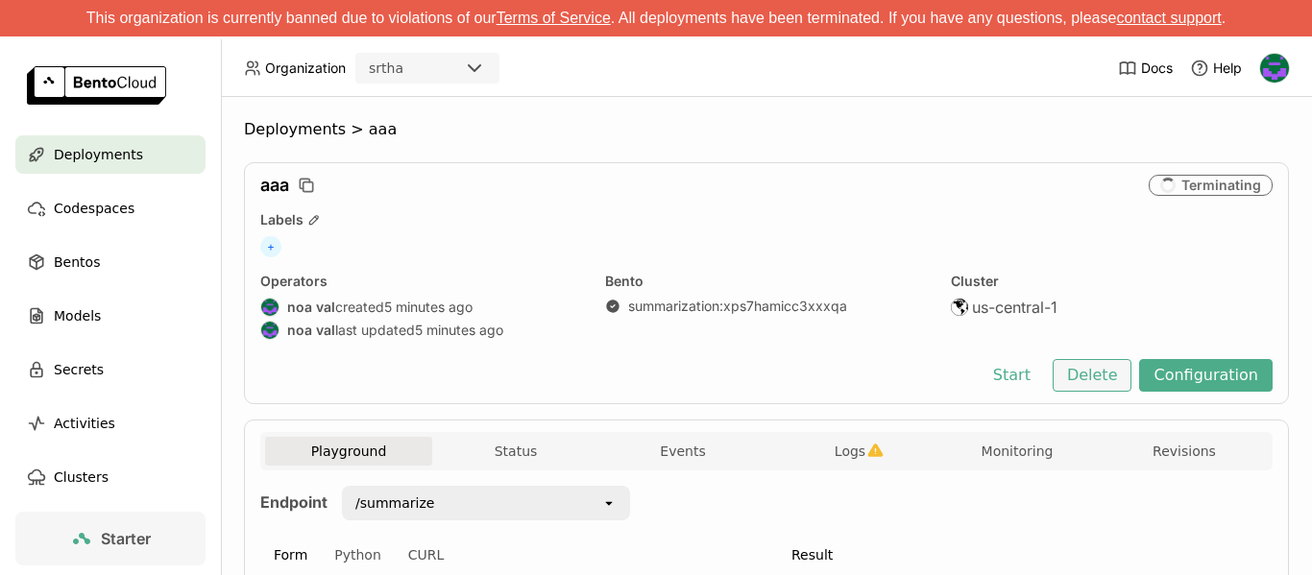
click at [1083, 378] on button "Delete" at bounding box center [1093, 375] width 80 height 33
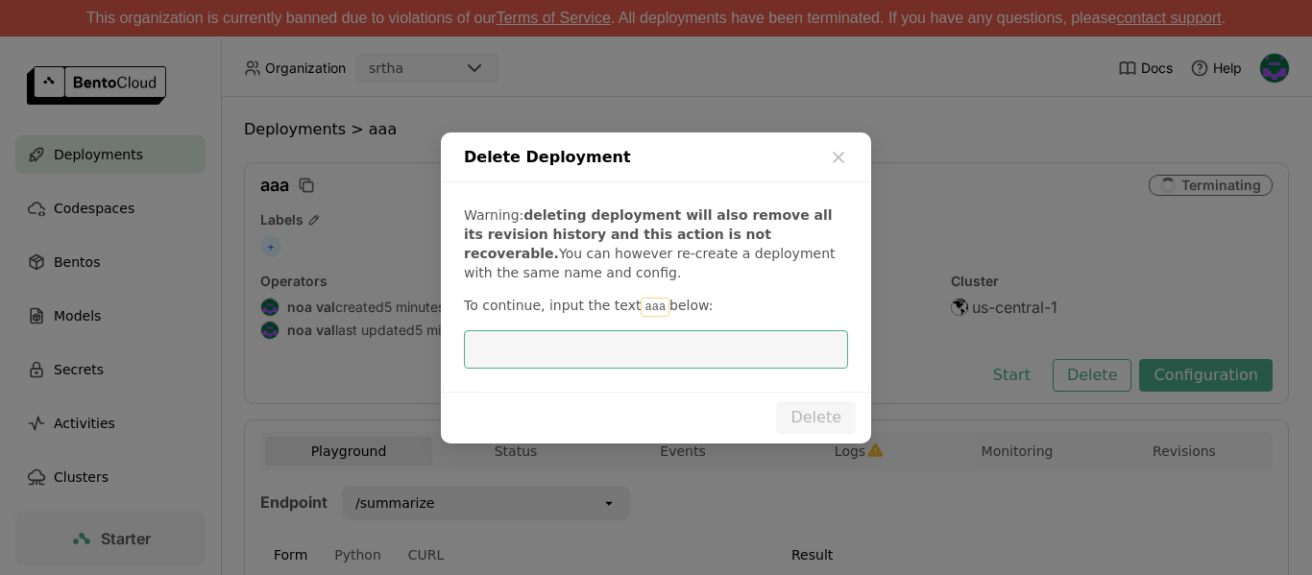
click at [660, 300] on code "aaa" at bounding box center [655, 307] width 29 height 19
click at [660, 303] on code "aaa" at bounding box center [655, 307] width 29 height 19
click at [651, 342] on input "dialog" at bounding box center [656, 349] width 361 height 37
click at [758, 361] on input "aaa" at bounding box center [656, 349] width 361 height 37
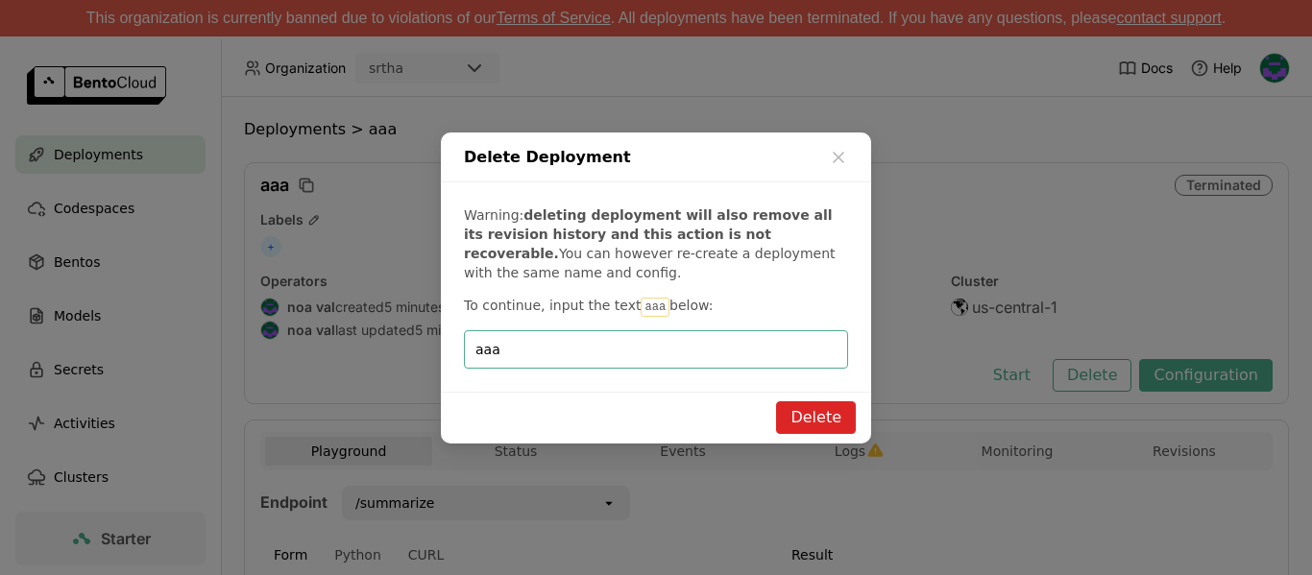
type input "aaa"
click at [820, 414] on button "Delete" at bounding box center [816, 418] width 80 height 33
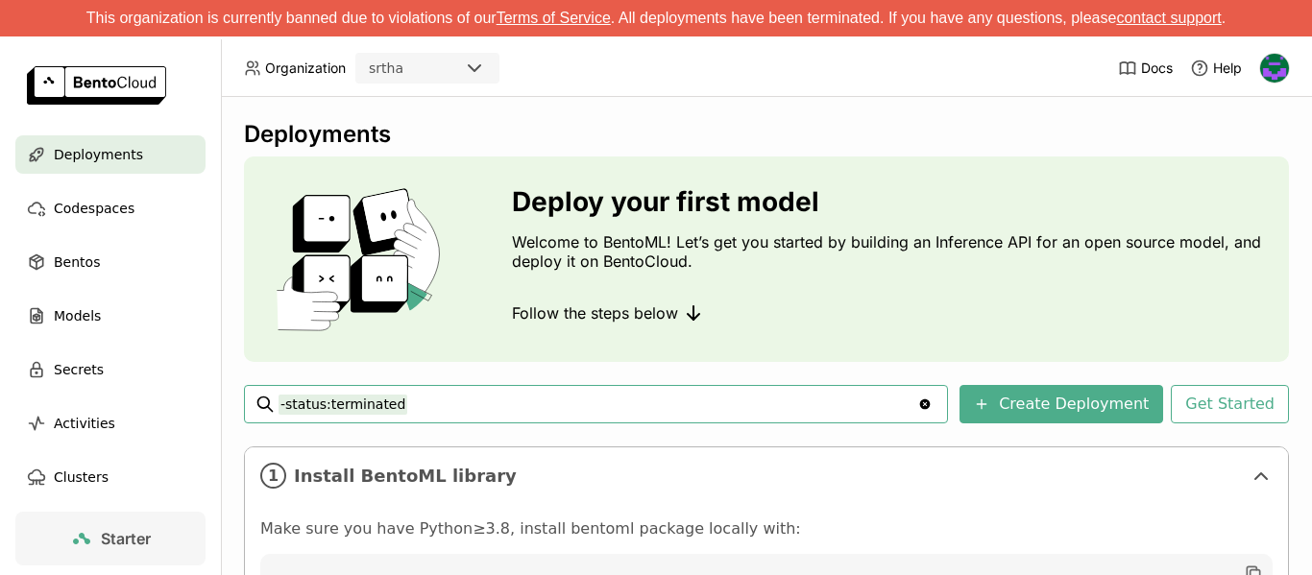
click at [1270, 71] on img at bounding box center [1275, 68] width 29 height 29
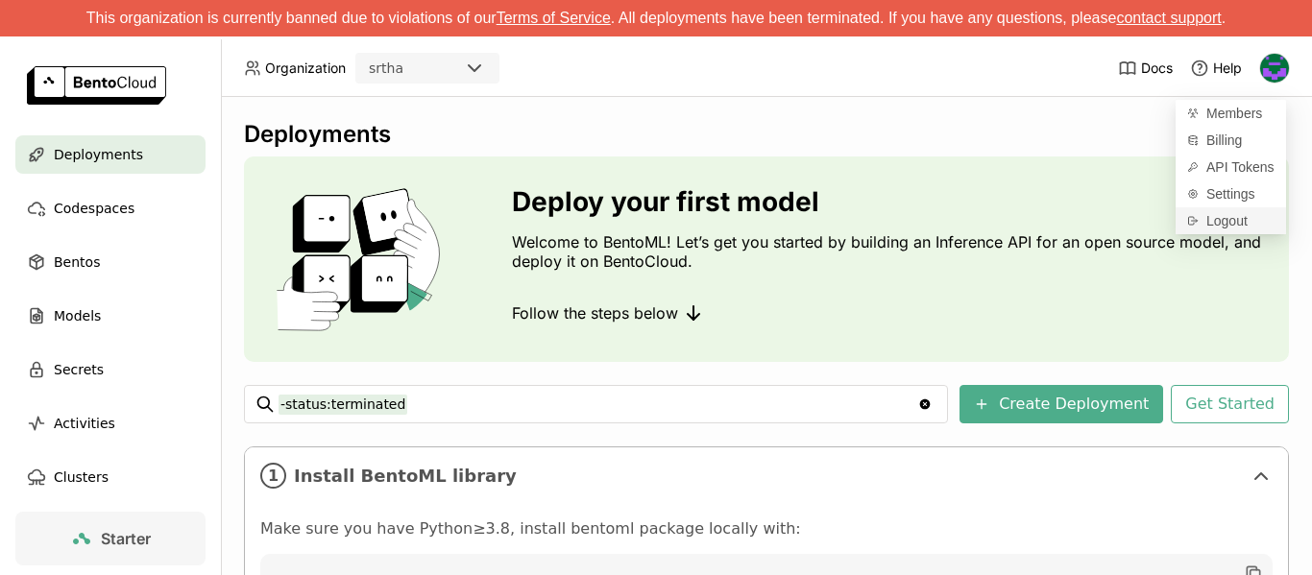
click at [1231, 226] on span "Logout" at bounding box center [1227, 220] width 41 height 17
